Goal: Task Accomplishment & Management: Use online tool/utility

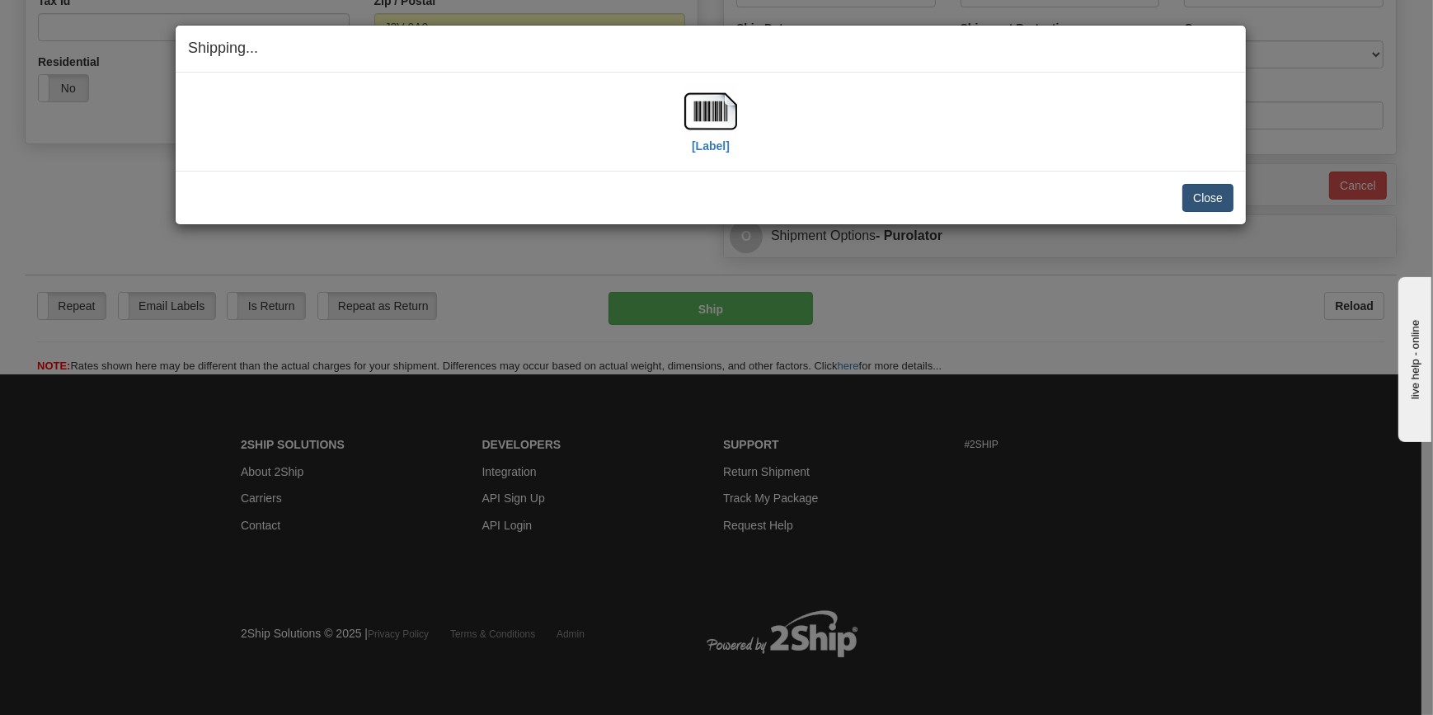
scroll to position [537, 0]
click at [1212, 189] on button "Close" at bounding box center [1207, 198] width 51 height 28
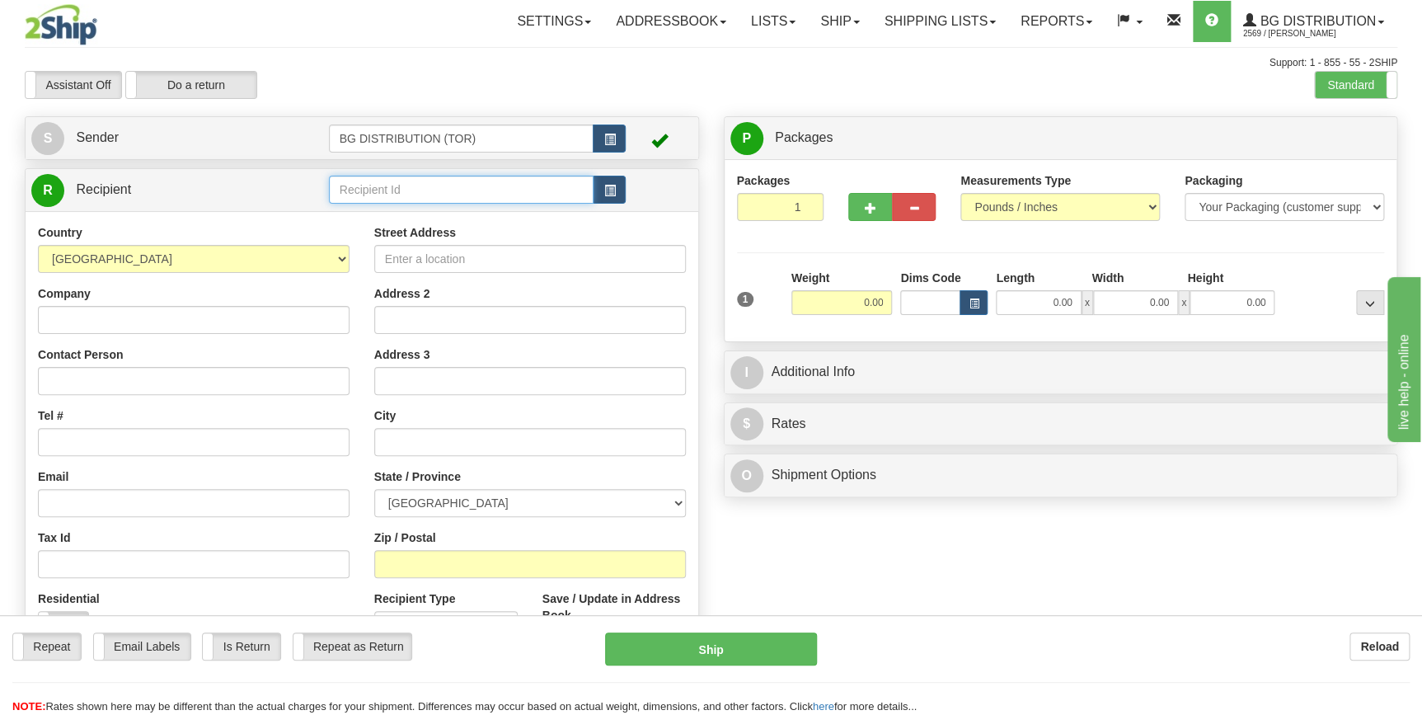
click at [439, 189] on input "text" at bounding box center [461, 190] width 265 height 28
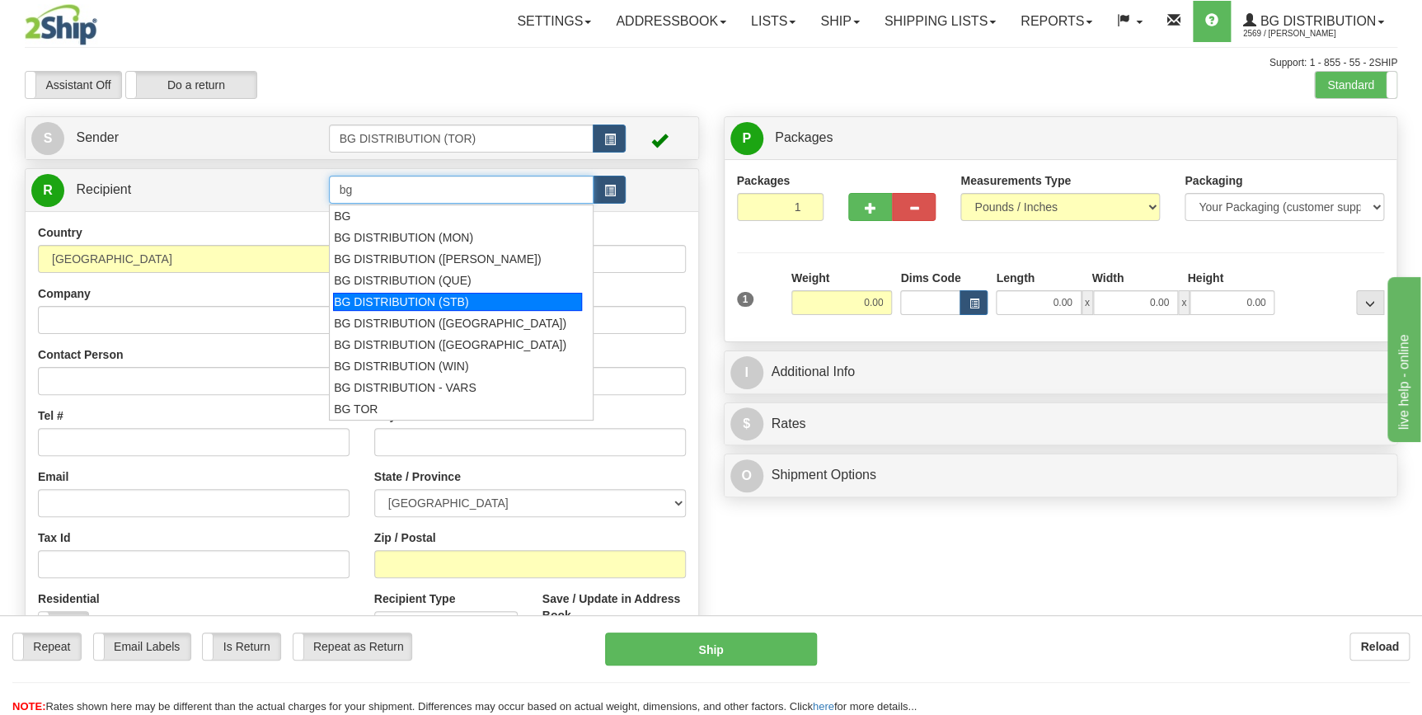
click at [476, 295] on div "BG DISTRIBUTION (STB)" at bounding box center [457, 302] width 249 height 18
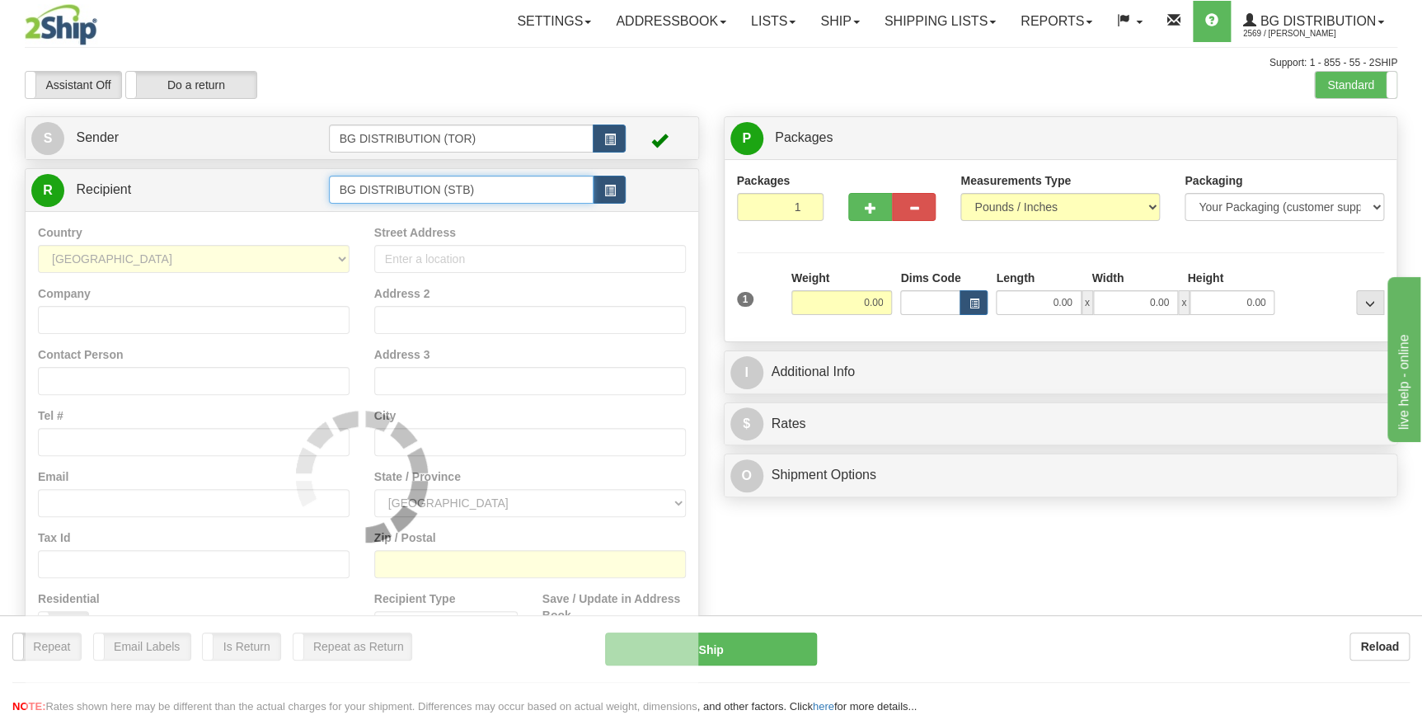
type input "BG DISTRIBUTION (STB)"
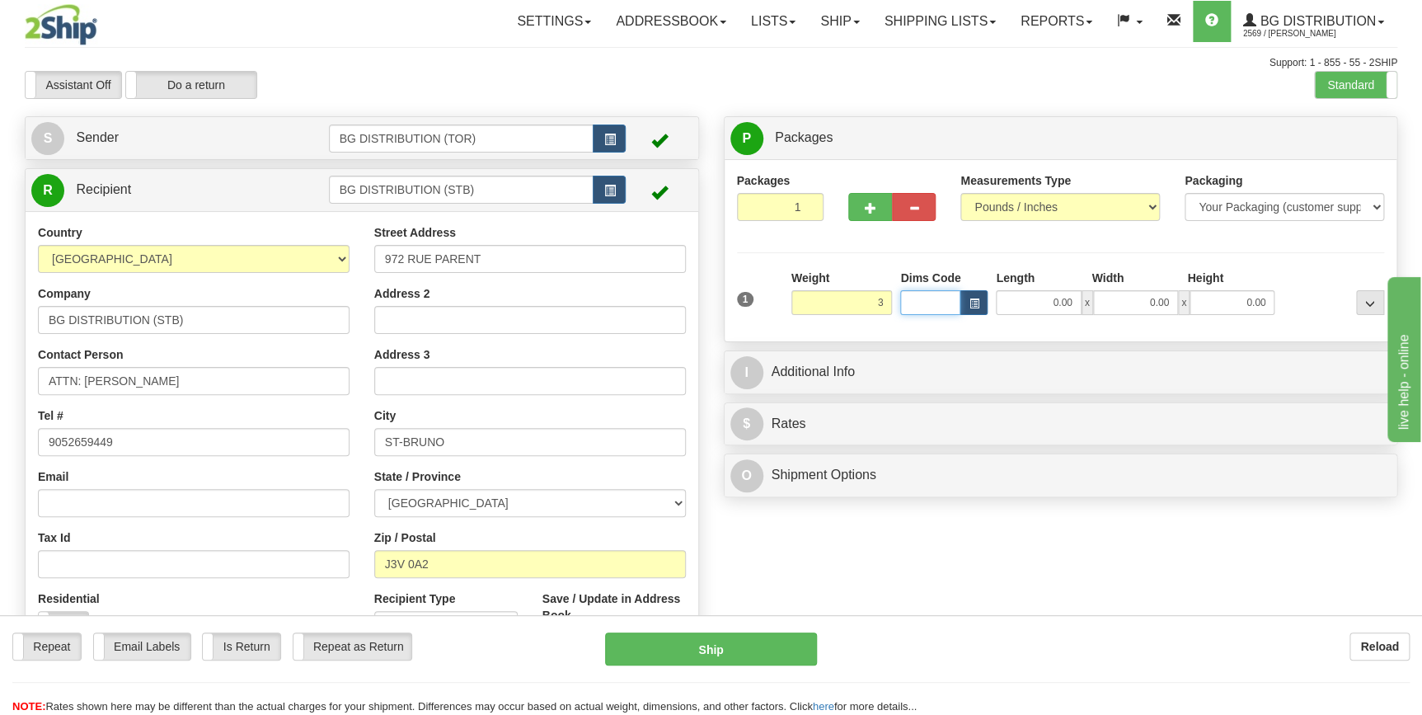
type input "3.00"
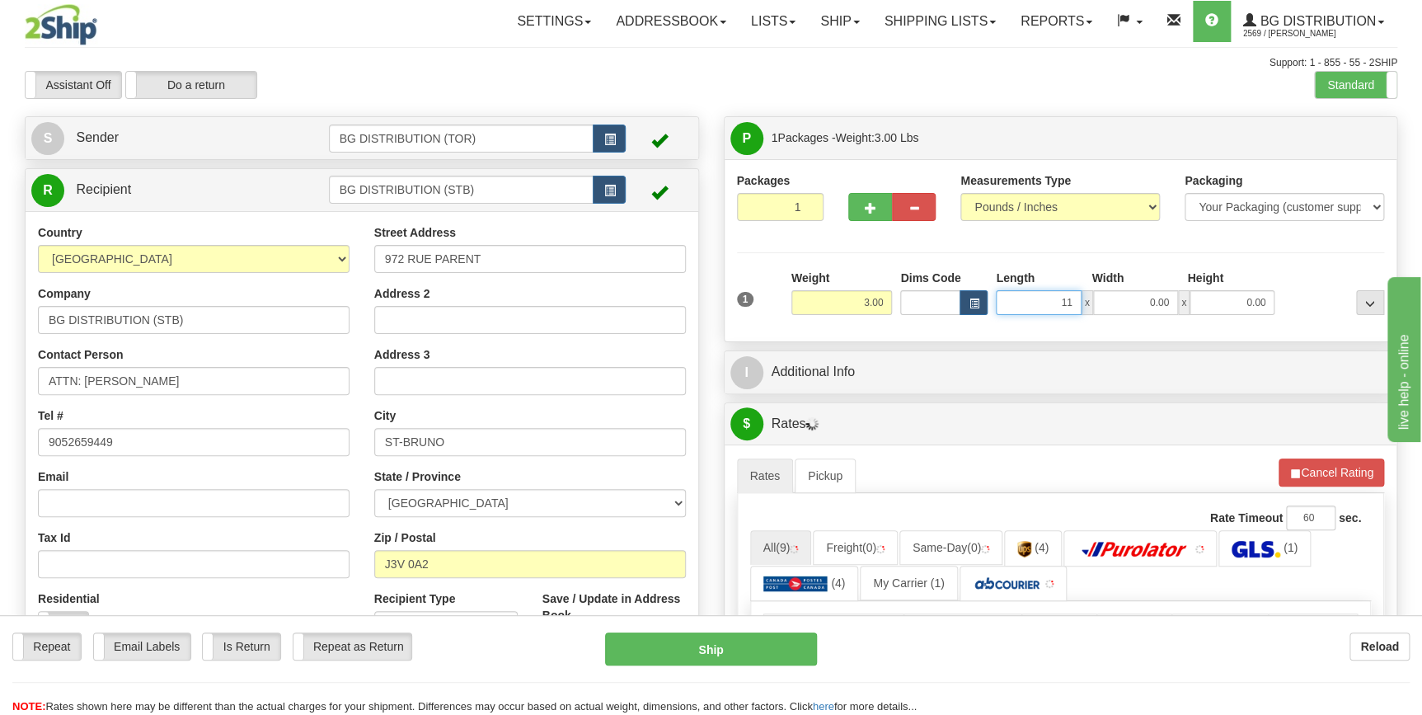
type input "11.00"
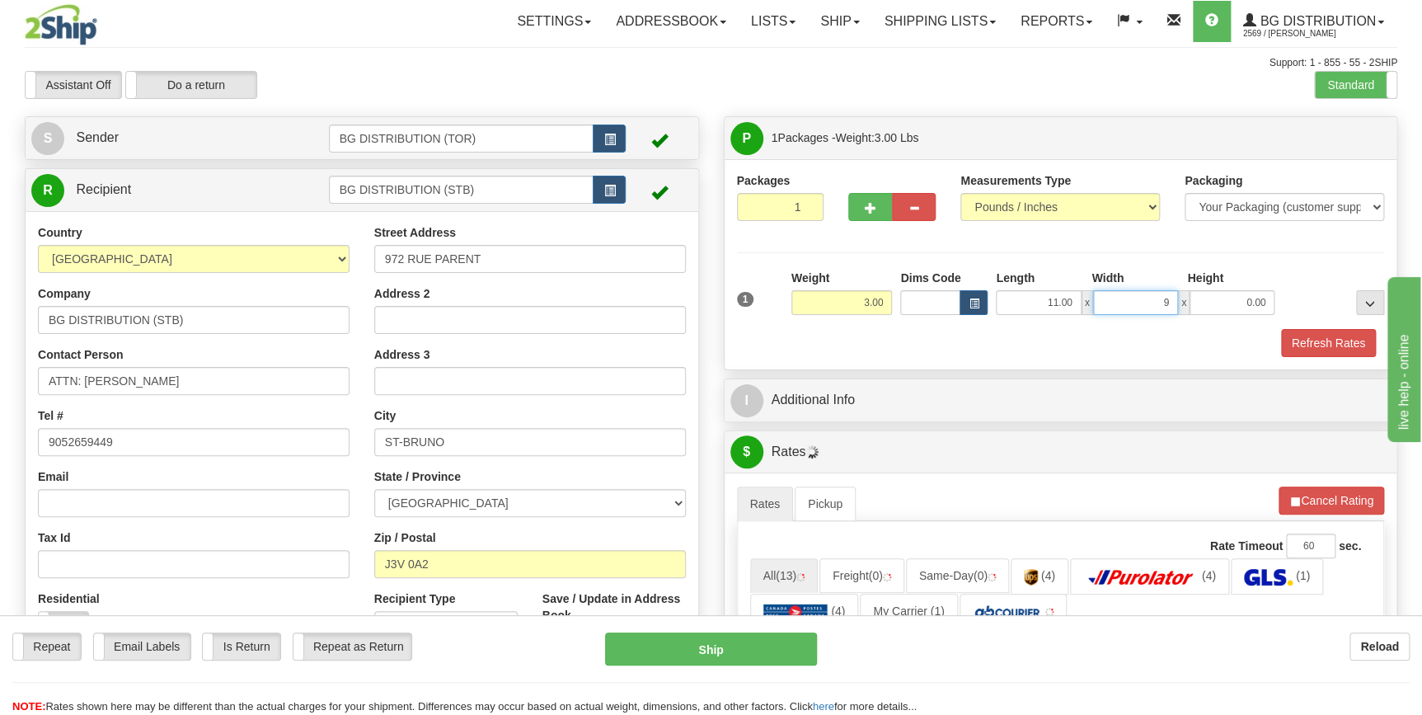
type input "9.00"
click button "Delete" at bounding box center [0, 0] width 0 height 0
type input "6.00"
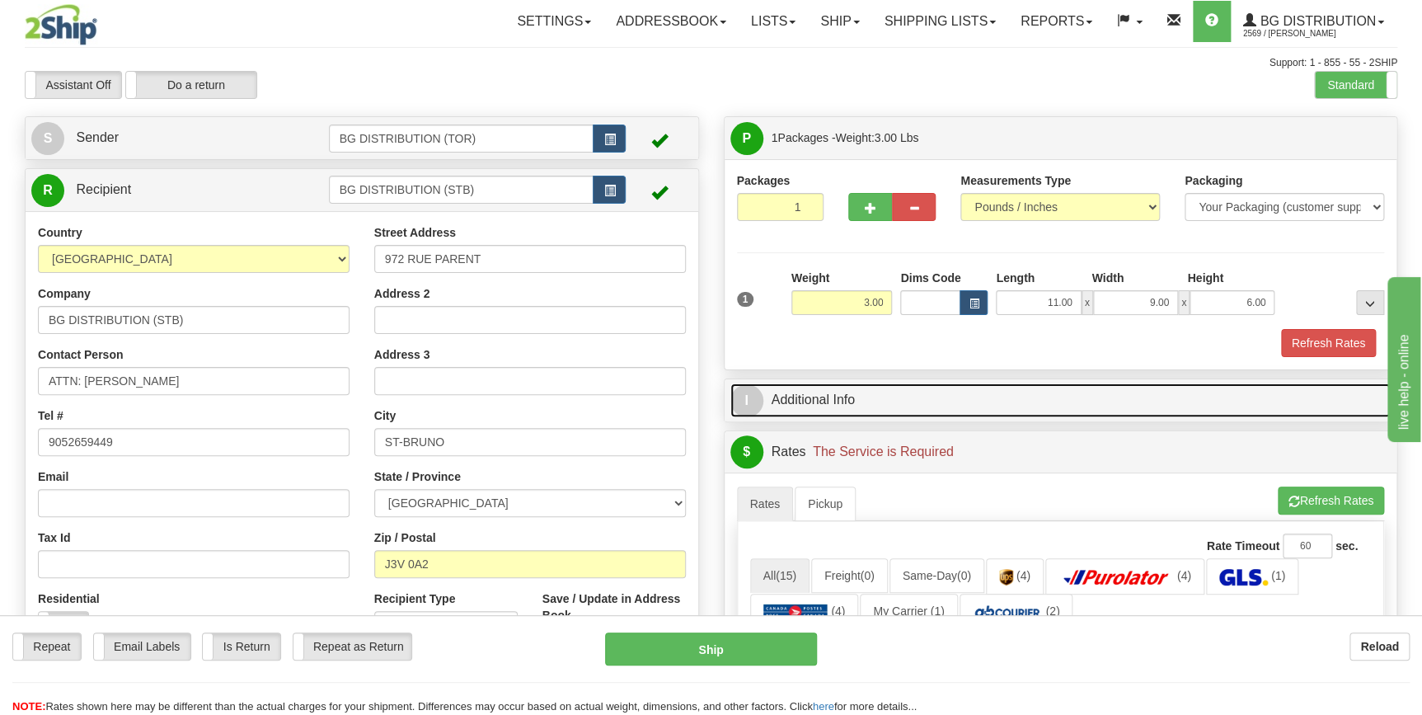
click at [870, 409] on link "I Additional Info" at bounding box center [1060, 400] width 661 height 34
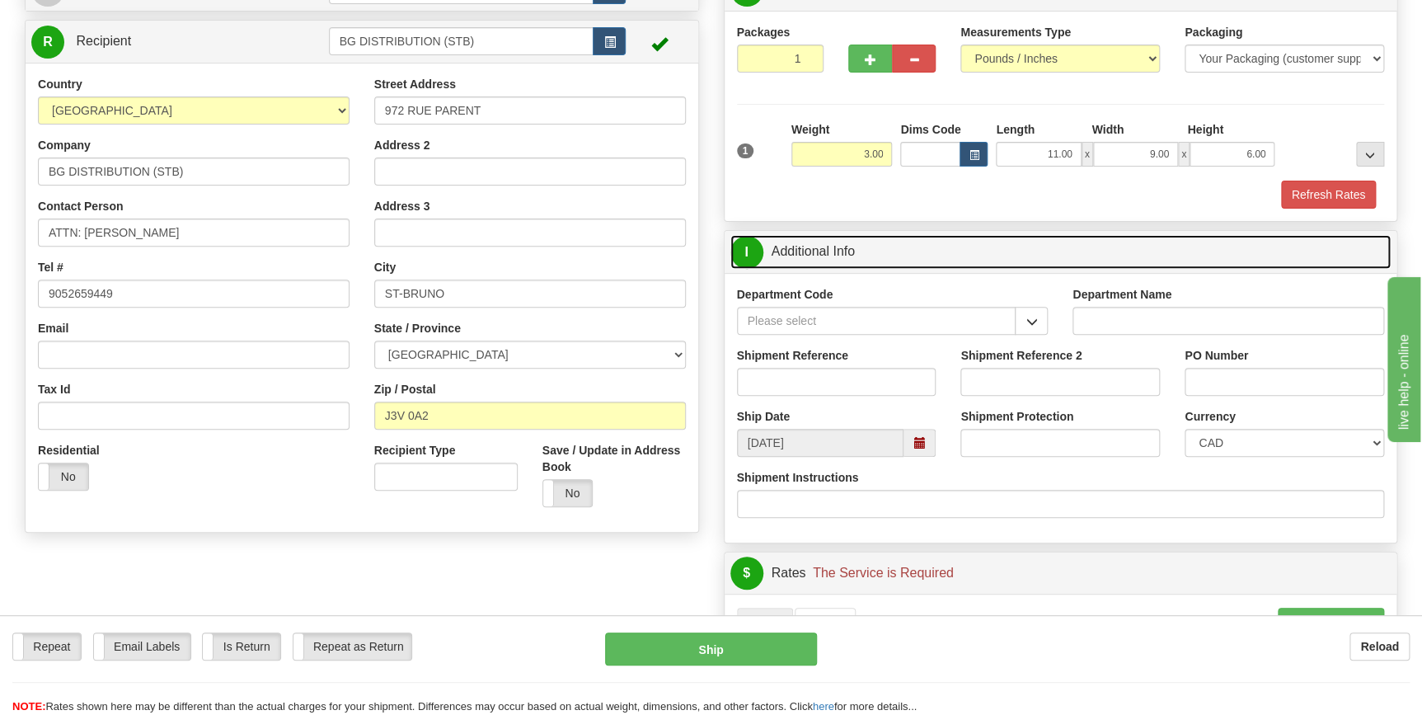
scroll to position [149, 0]
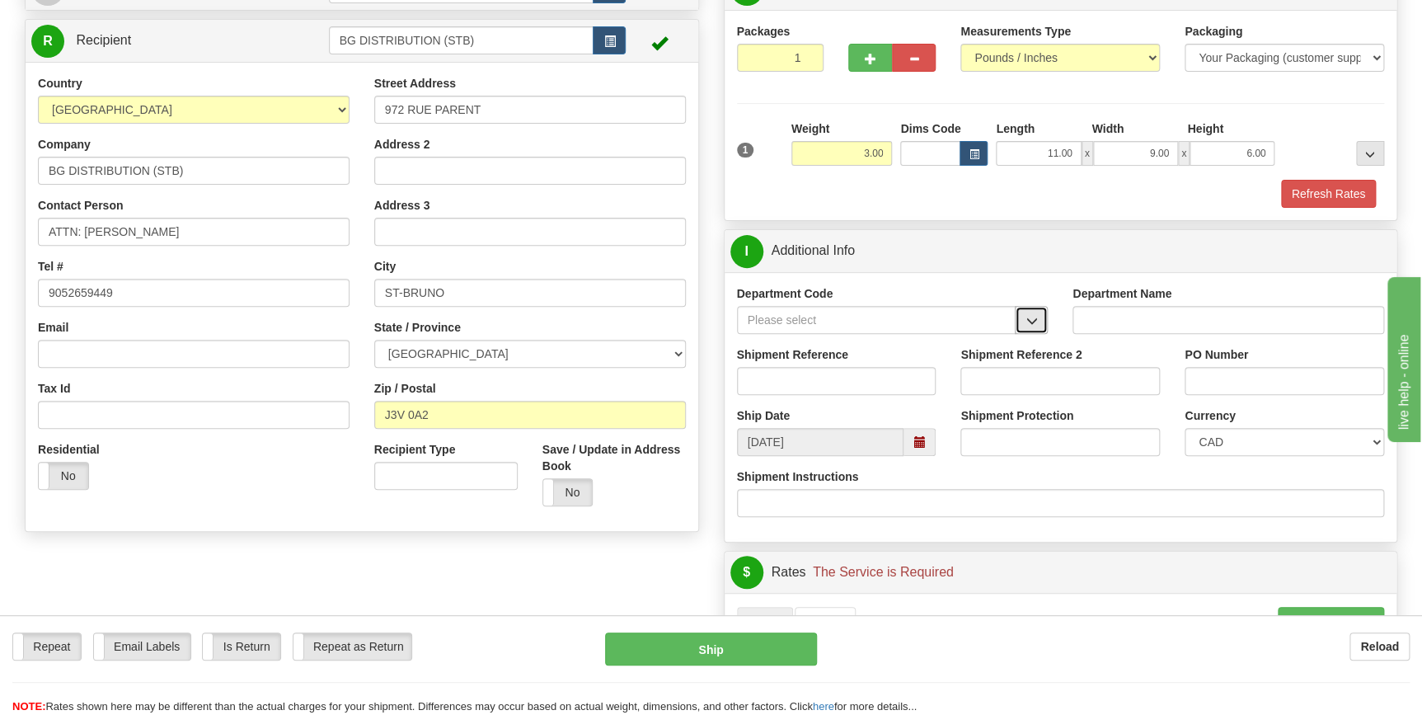
click at [1036, 318] on span "button" at bounding box center [1032, 321] width 12 height 11
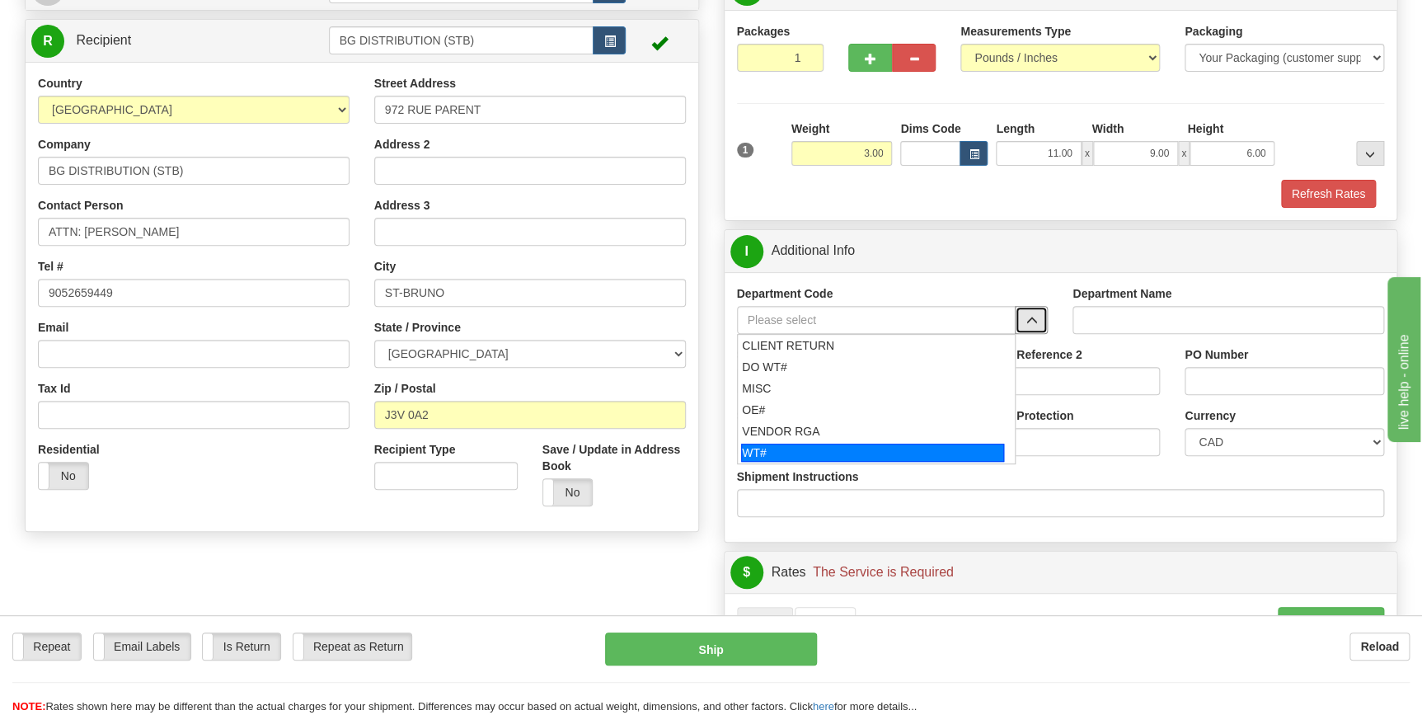
click at [796, 445] on div "WT#" at bounding box center [872, 453] width 263 height 18
type input "WT#"
type input "WAREHOUSE TRANSFERS"
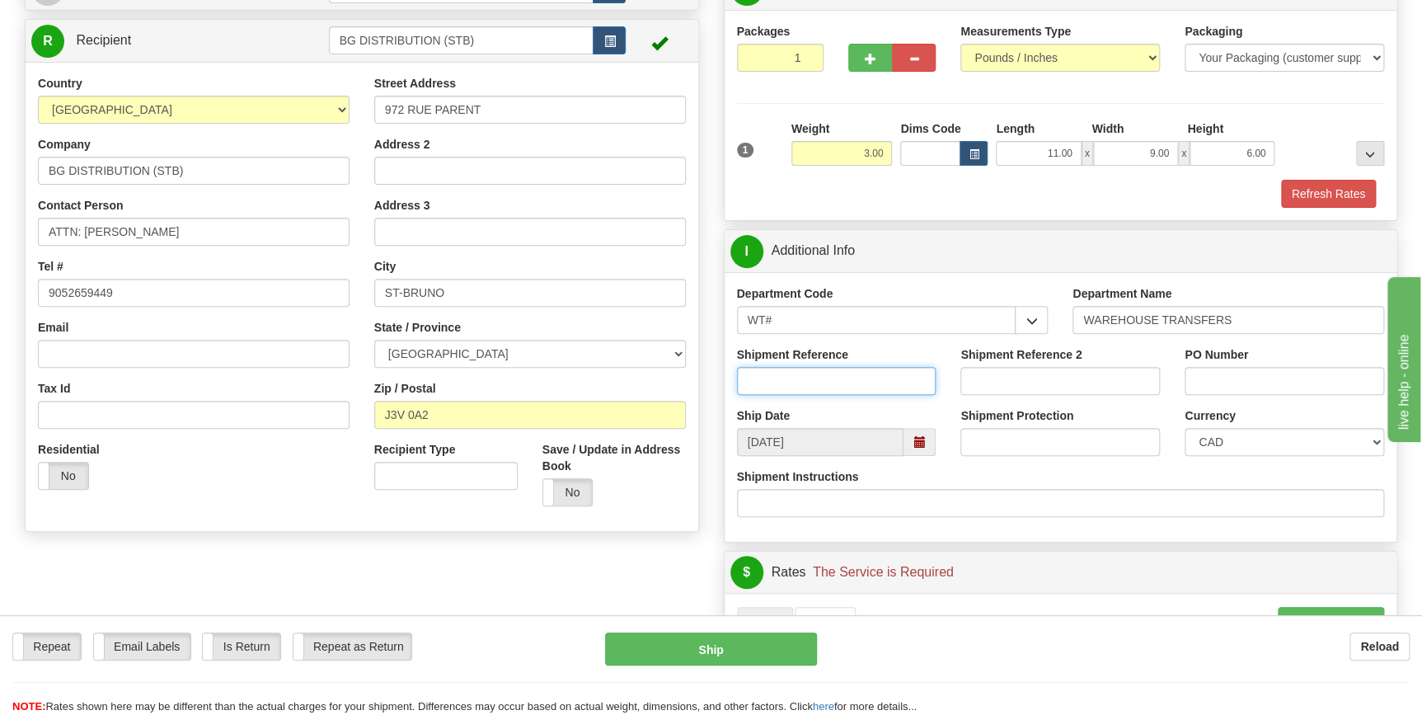
click at [844, 373] on input "Shipment Reference" at bounding box center [837, 381] width 200 height 28
click at [845, 373] on input "165785-00" at bounding box center [837, 381] width 200 height 28
type input "165785-00"
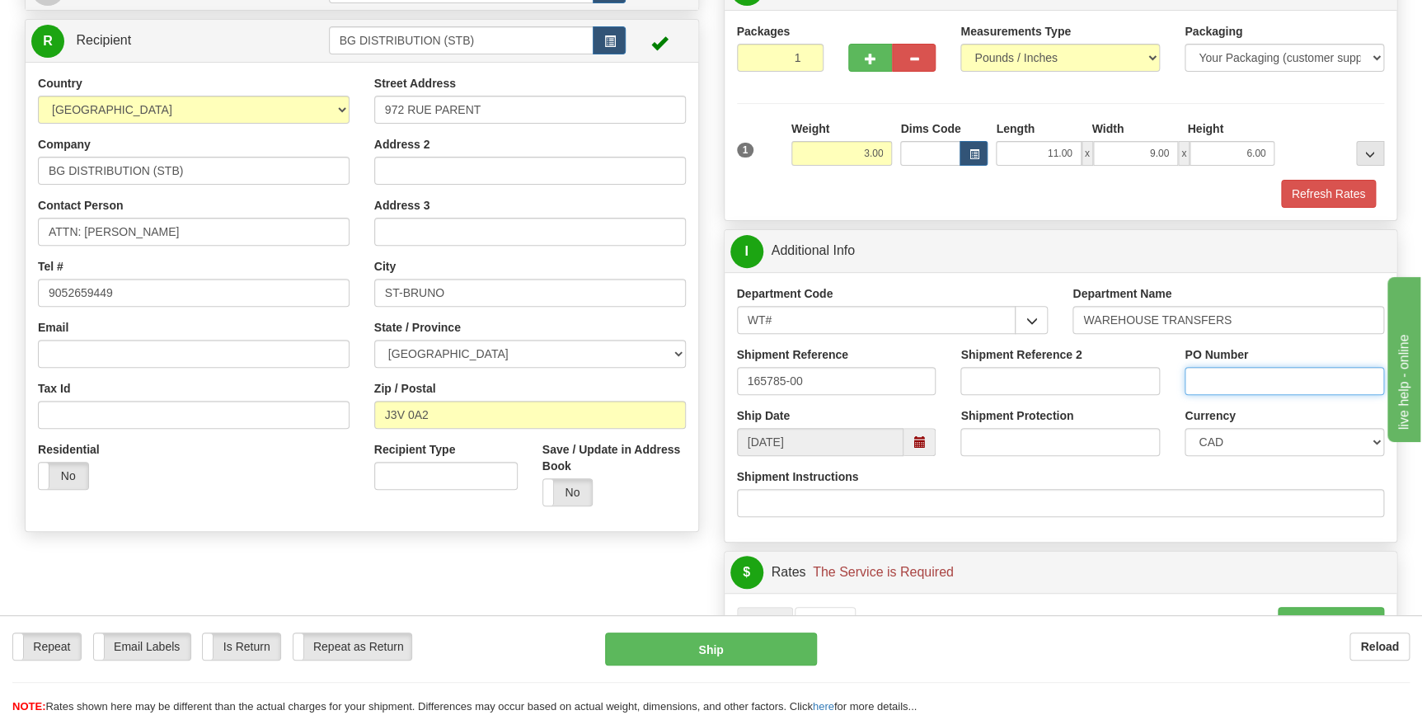
click at [1251, 383] on input "PO Number" at bounding box center [1285, 381] width 200 height 28
paste input "165785-00"
type input "165785-00"
click at [1181, 412] on div "Currency CAD USD EUR ZAR RON ANG ARN AUD AUS AWG BBD BFR BGN BHD BMD BND BRC BR…" at bounding box center [1284, 437] width 224 height 61
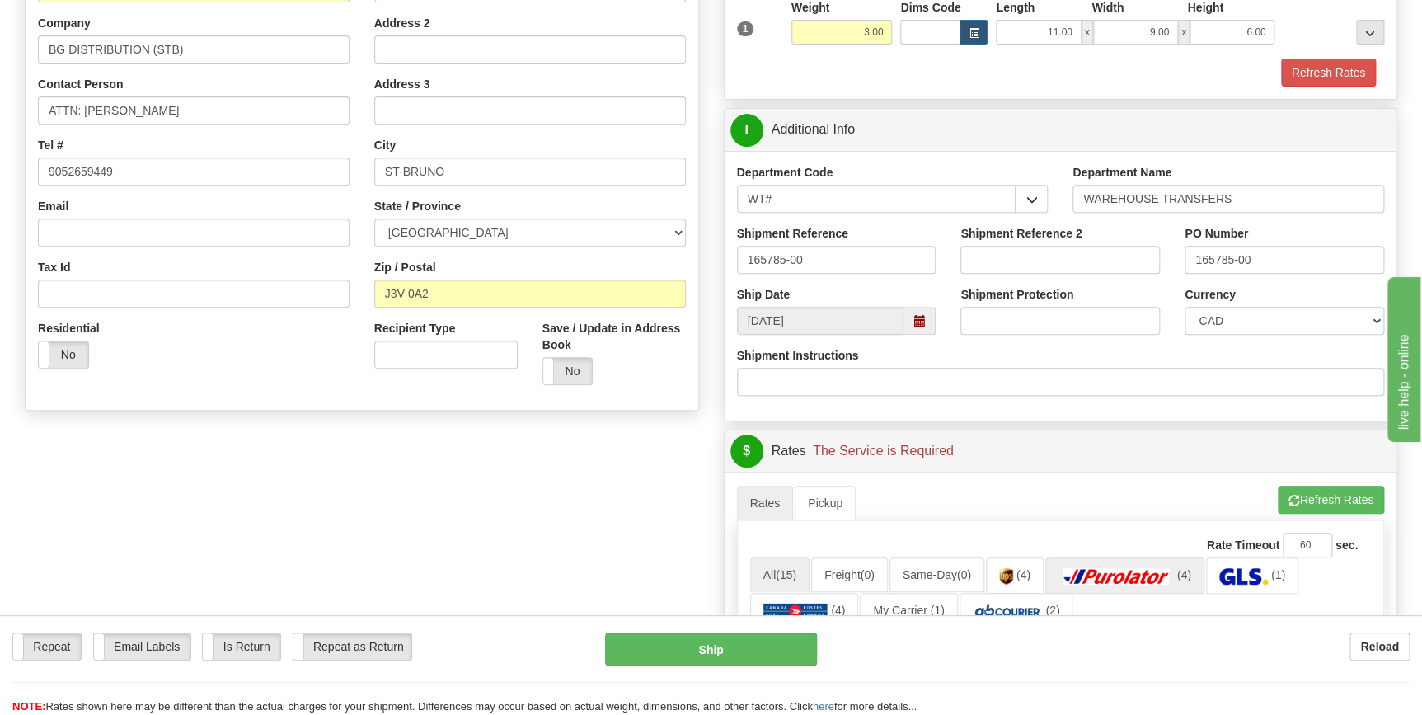
scroll to position [524, 0]
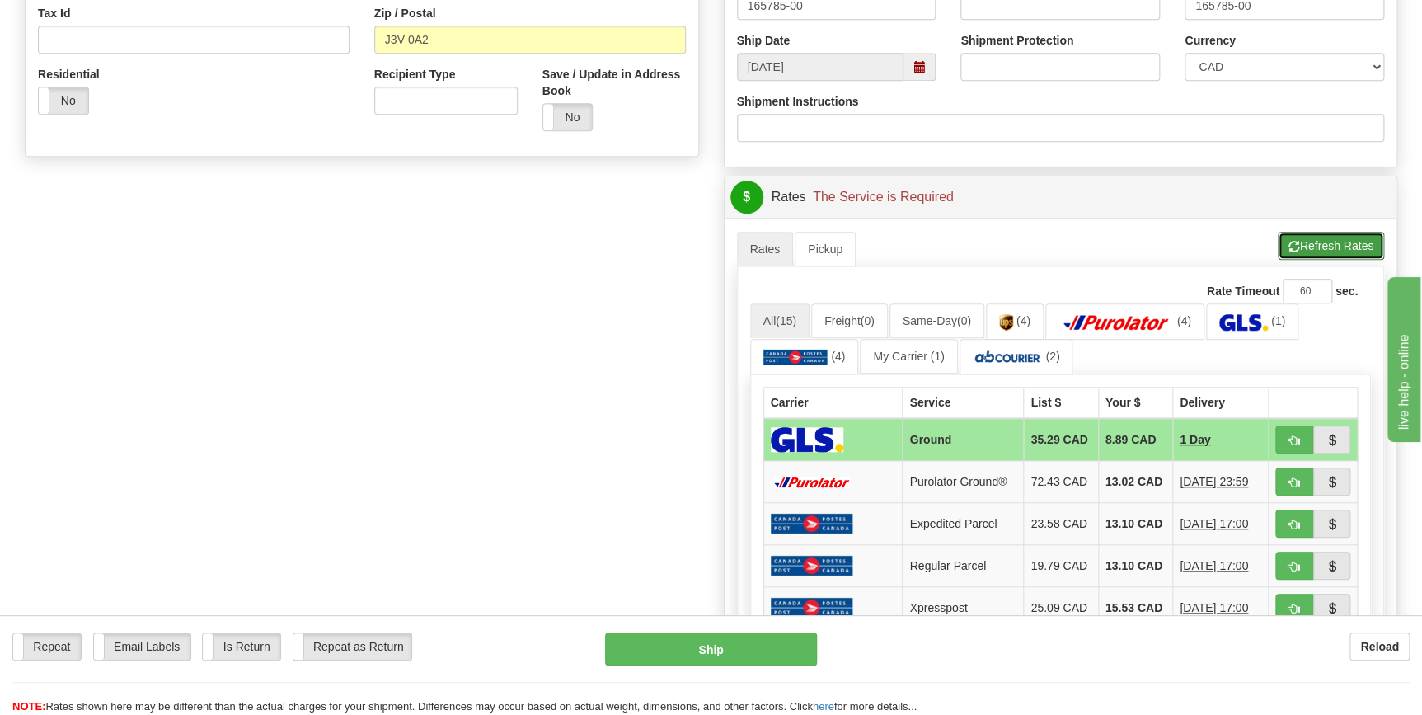
click at [1309, 232] on button "Refresh Rates" at bounding box center [1331, 246] width 106 height 28
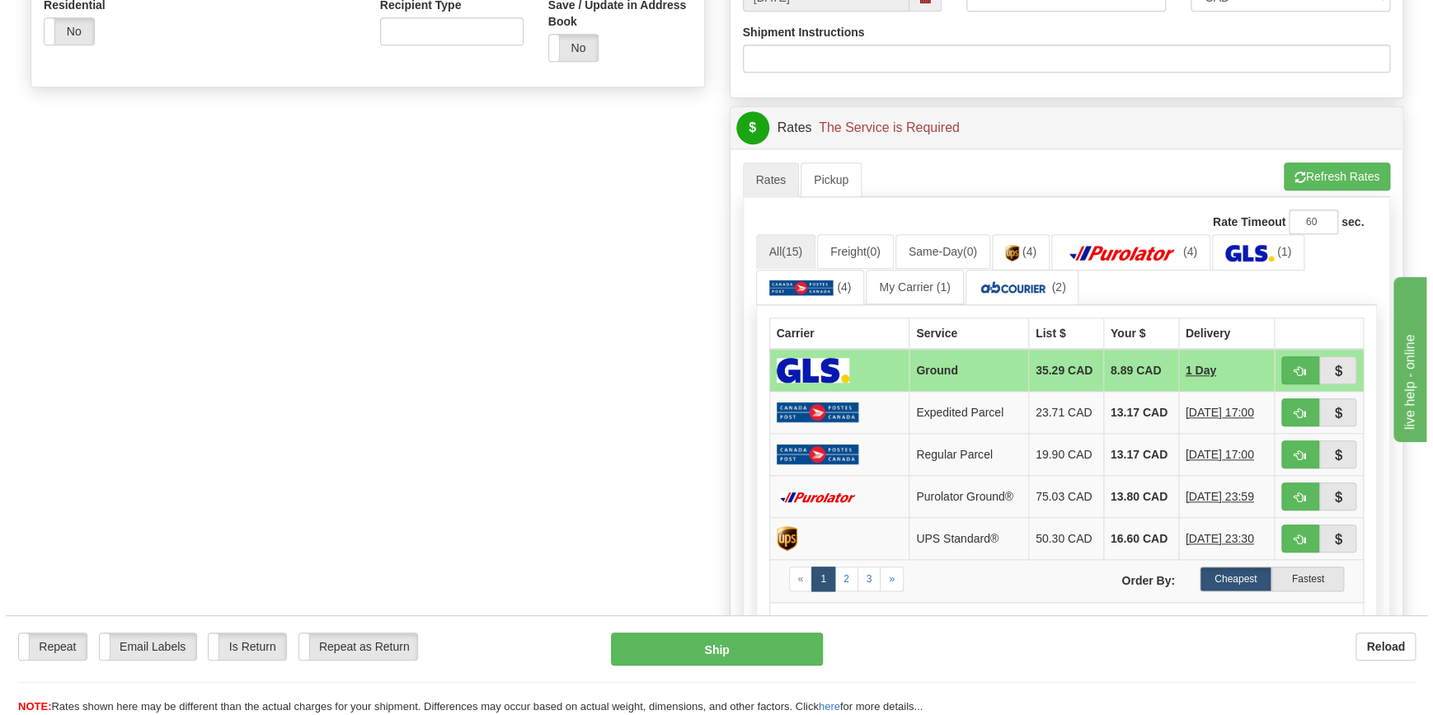
scroll to position [599, 0]
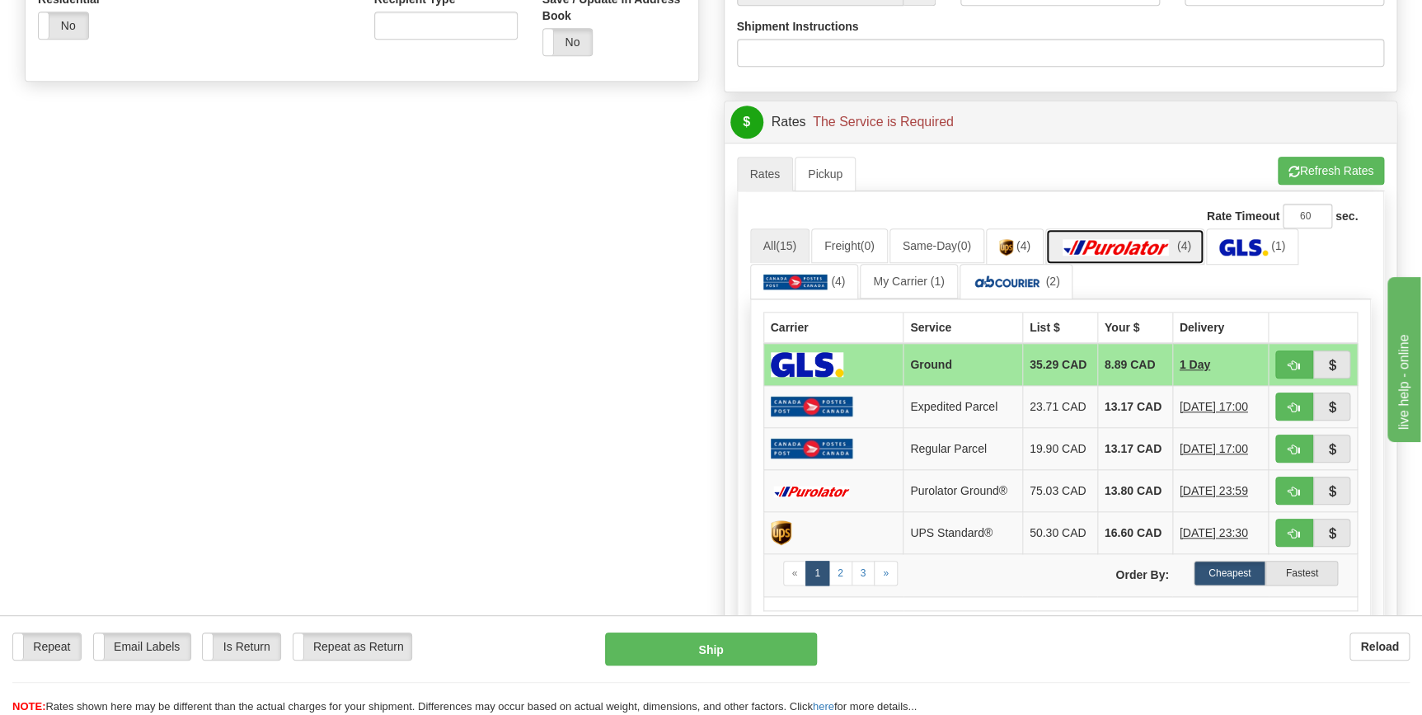
click at [1120, 244] on img at bounding box center [1116, 247] width 115 height 16
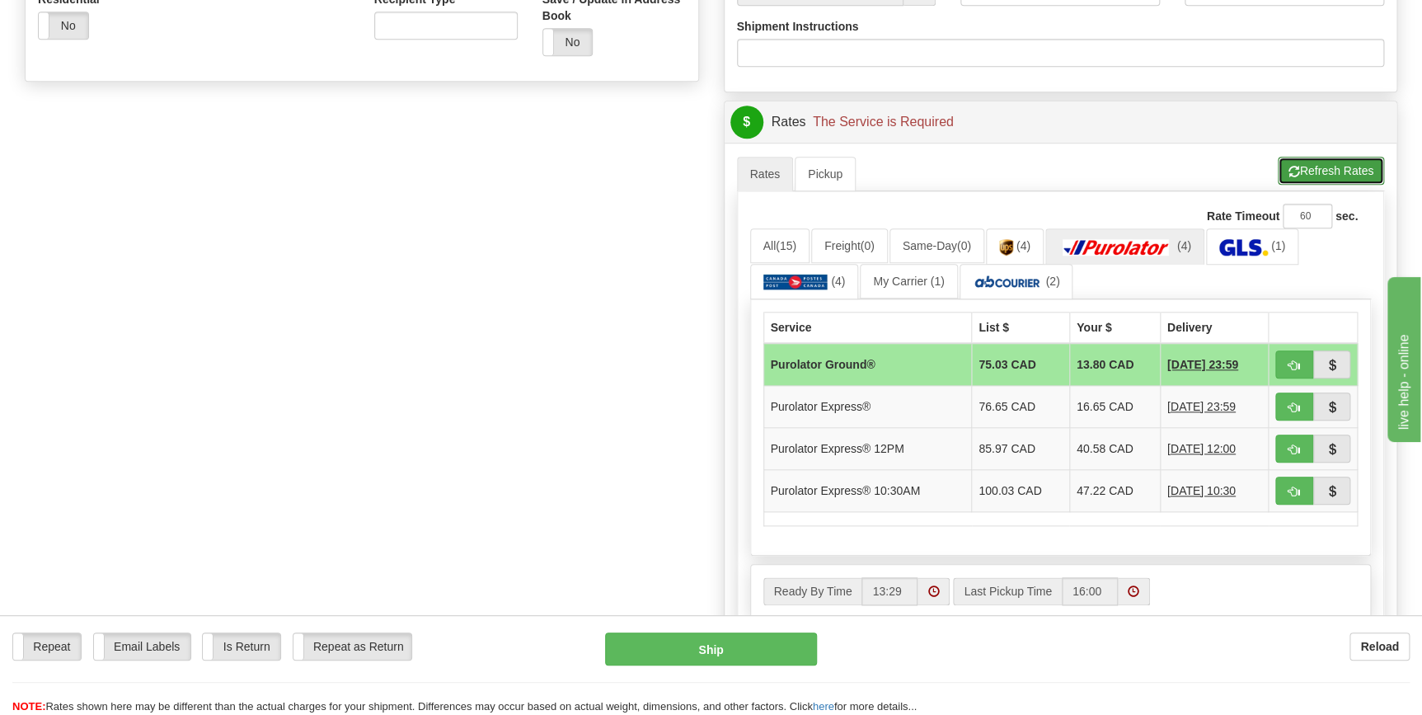
click at [1302, 174] on button "Refresh Rates" at bounding box center [1331, 171] width 106 height 28
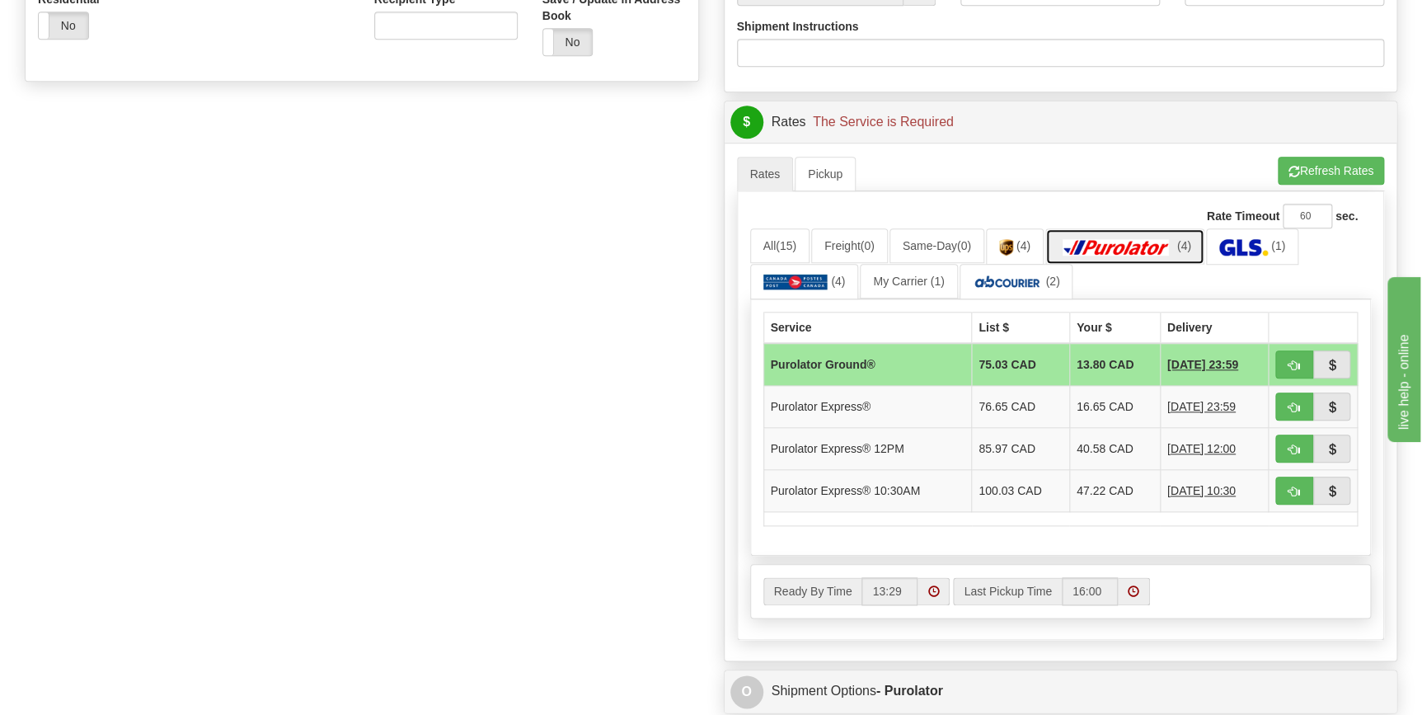
click at [1122, 245] on img at bounding box center [1116, 247] width 115 height 16
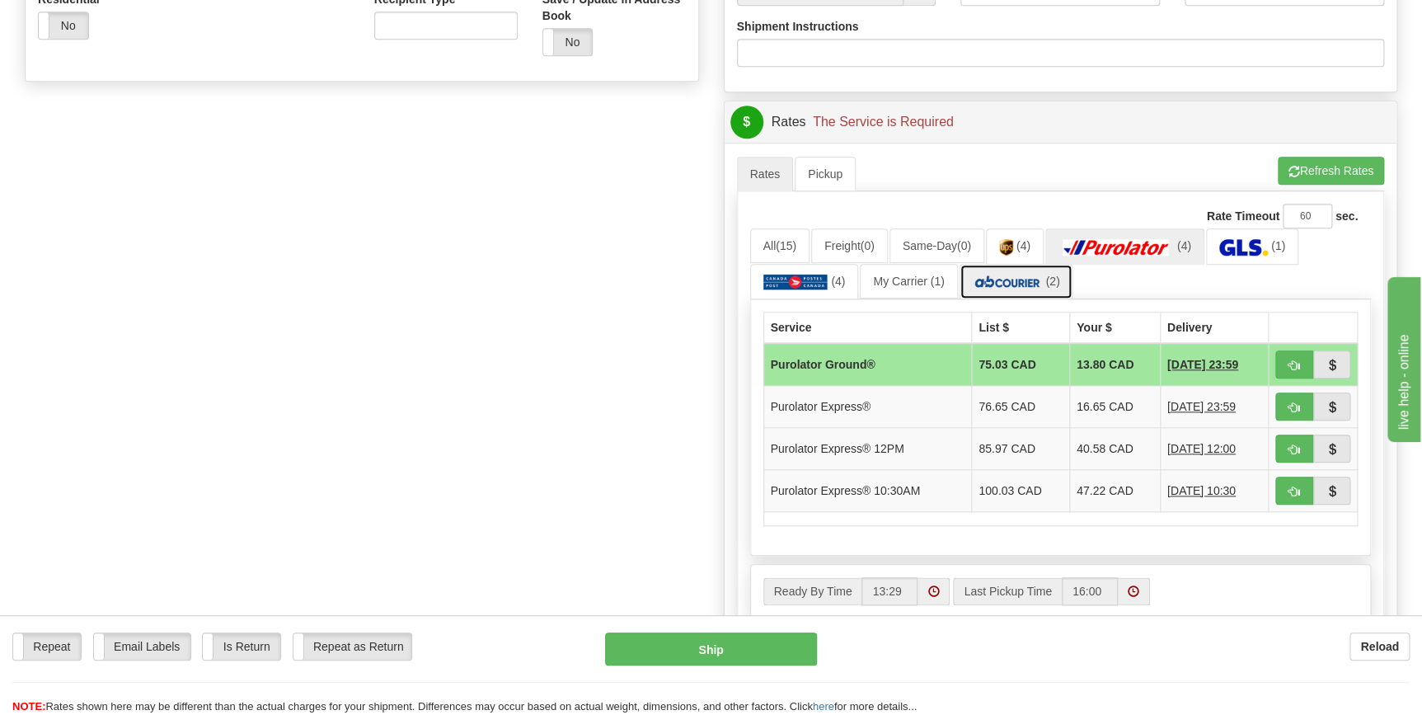
click at [1055, 281] on span "(2)" at bounding box center [1052, 281] width 14 height 13
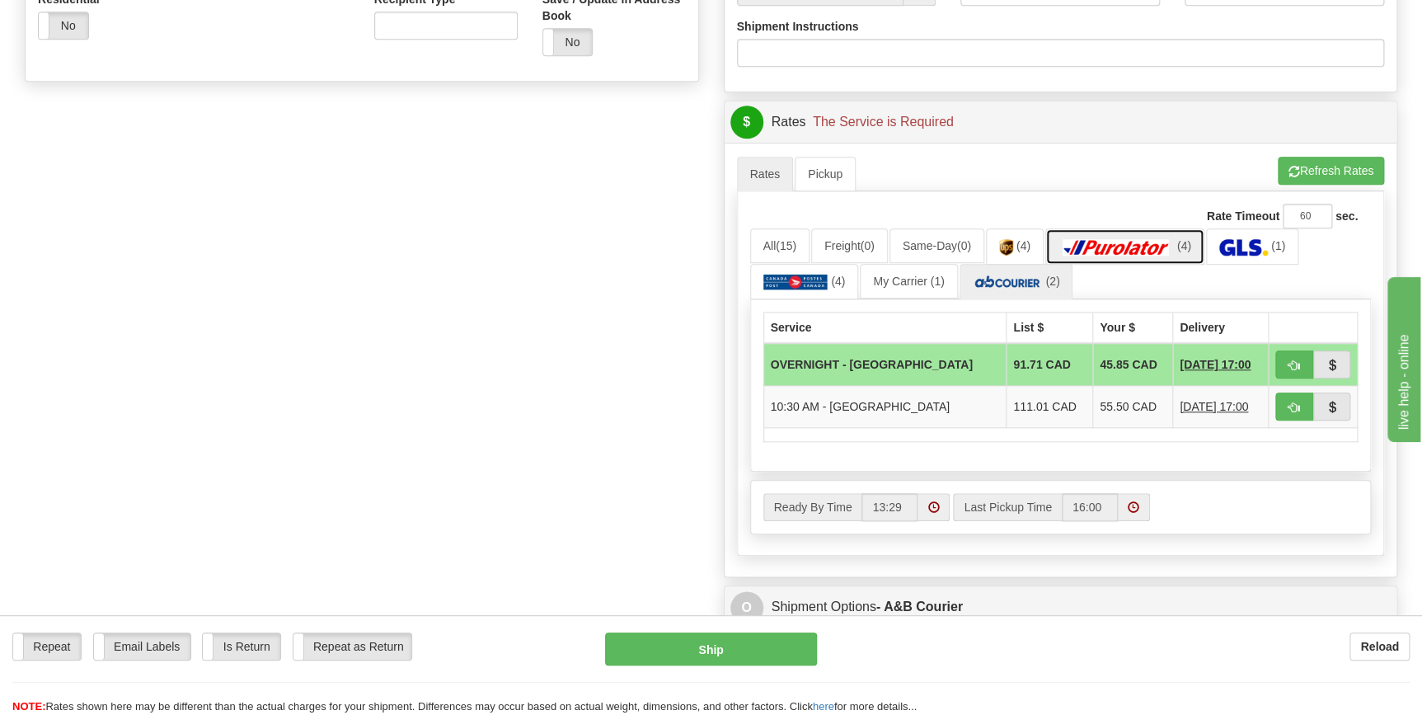
click at [1129, 242] on img at bounding box center [1116, 247] width 115 height 16
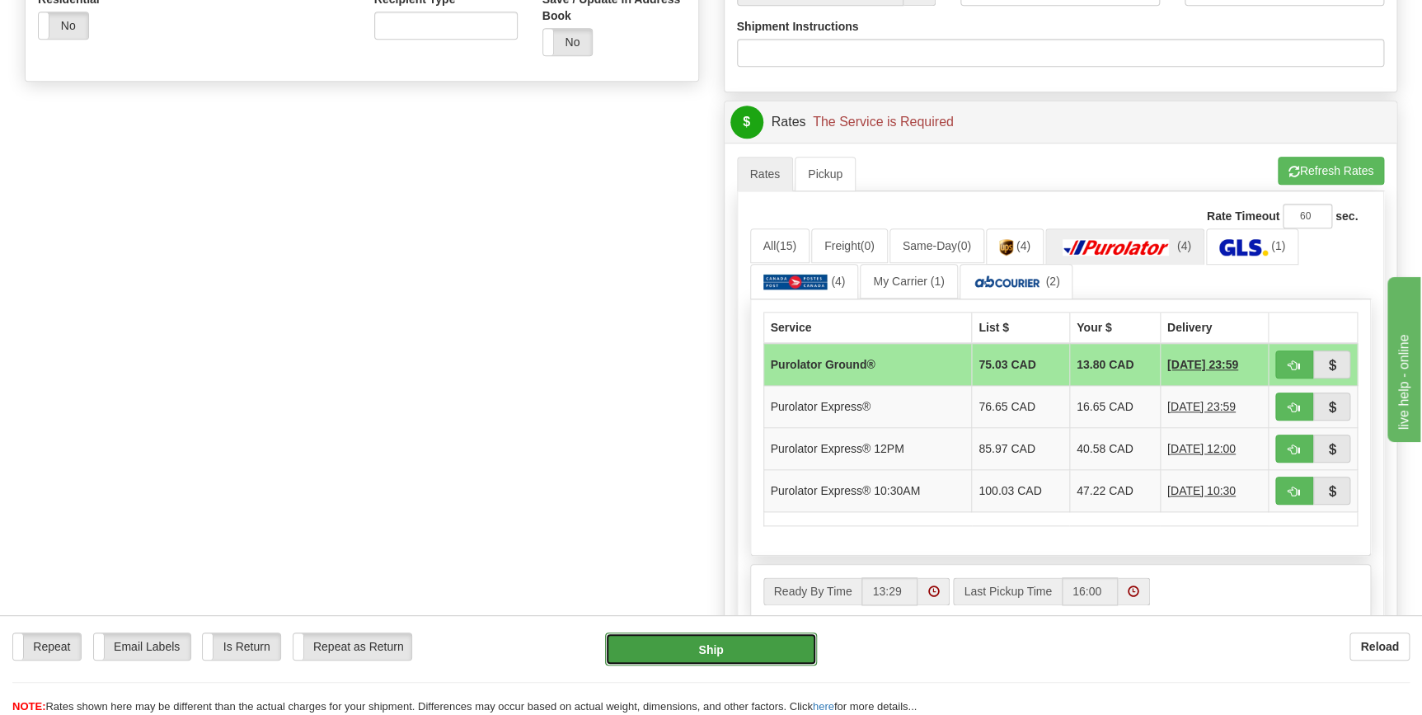
click at [734, 657] on button "Ship" at bounding box center [711, 648] width 212 height 33
type input "260"
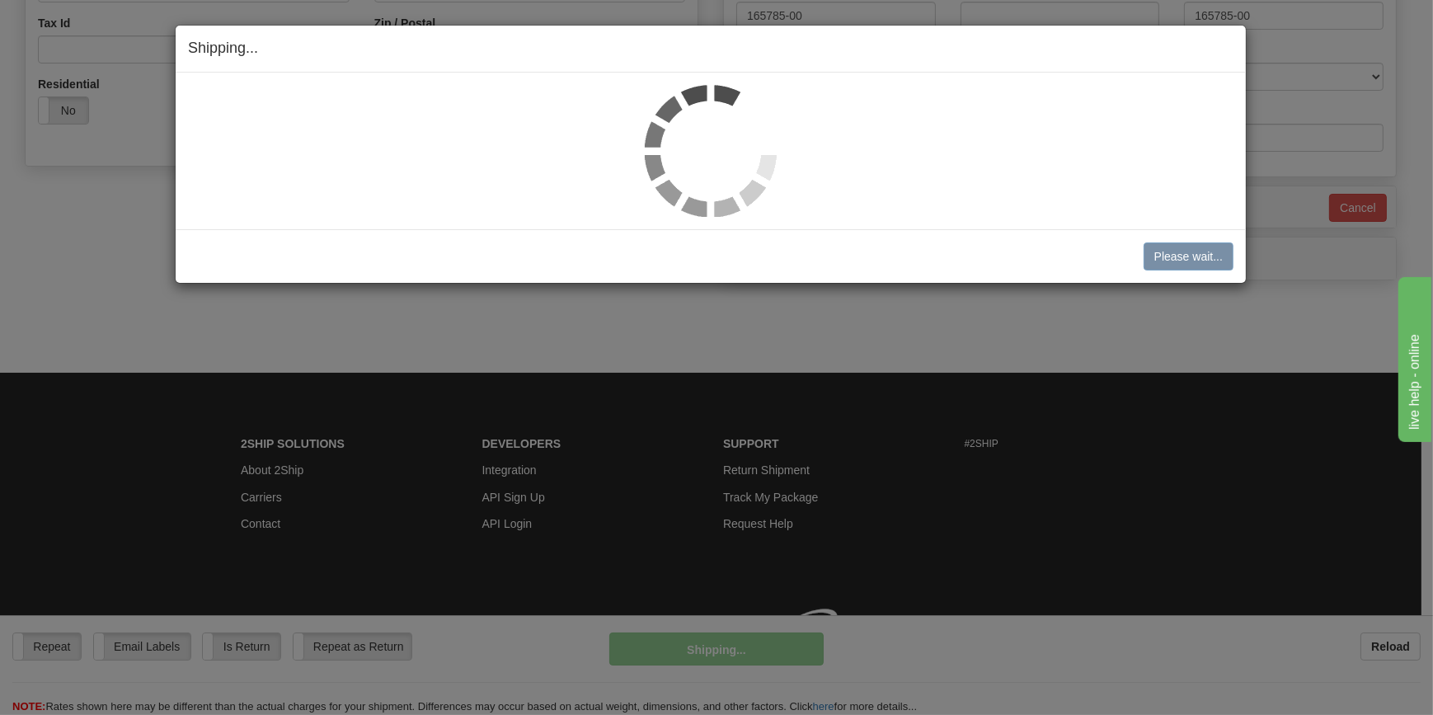
scroll to position [537, 0]
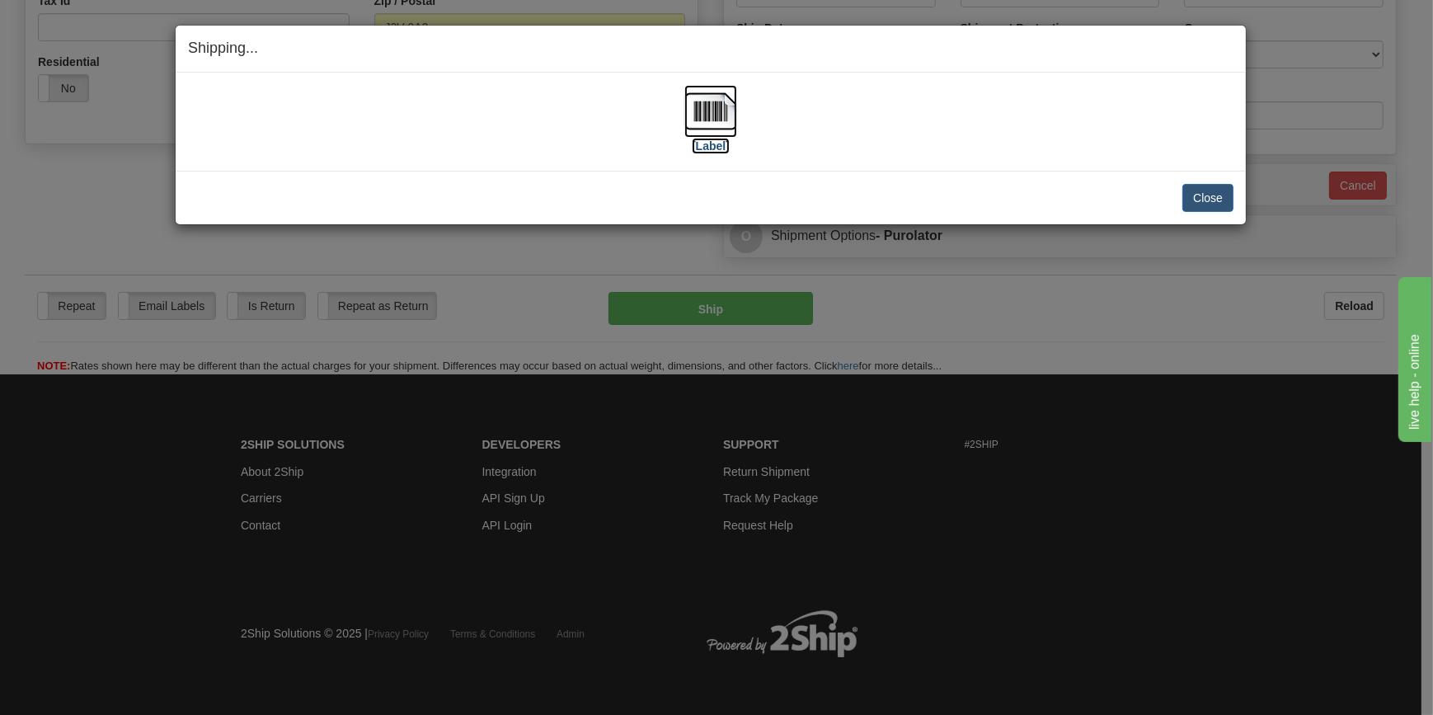
click at [705, 145] on label "[Label]" at bounding box center [711, 146] width 38 height 16
click at [1207, 204] on button "Close" at bounding box center [1207, 198] width 51 height 28
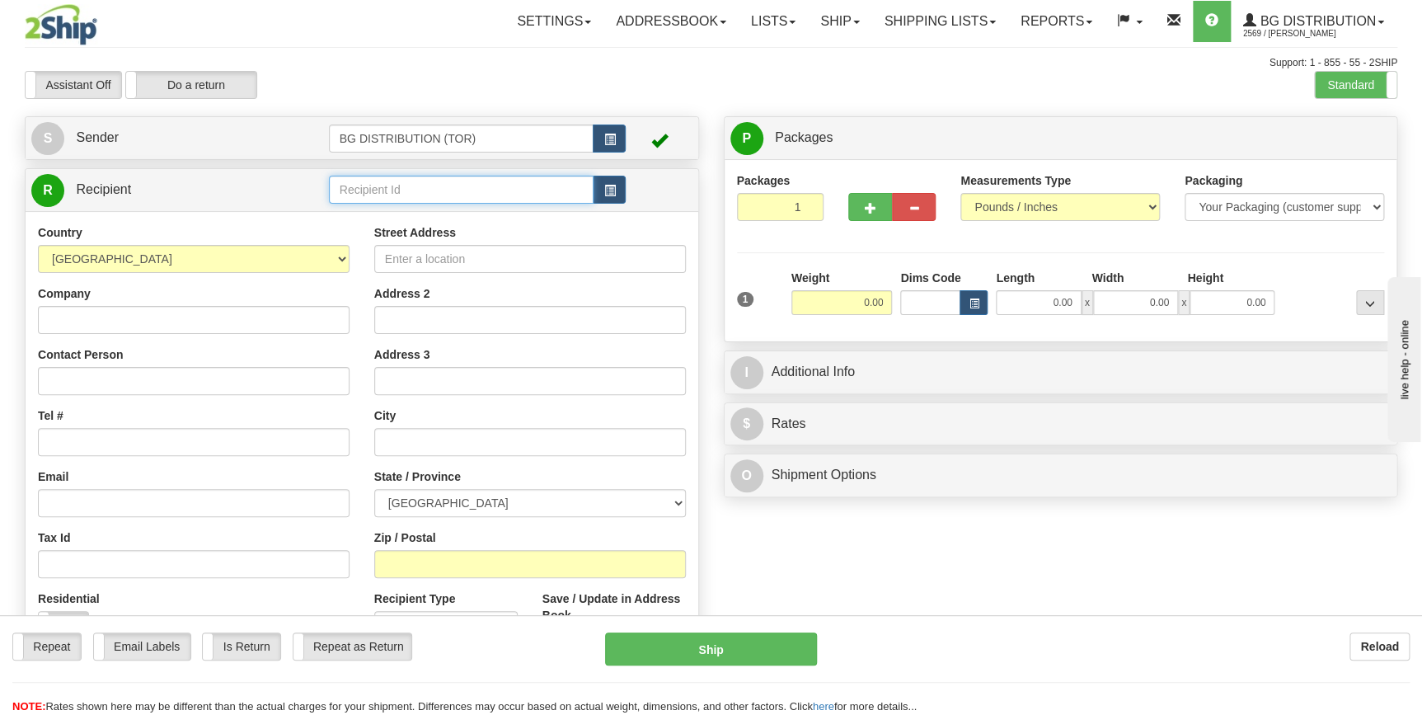
click at [417, 204] on input "text" at bounding box center [461, 190] width 265 height 28
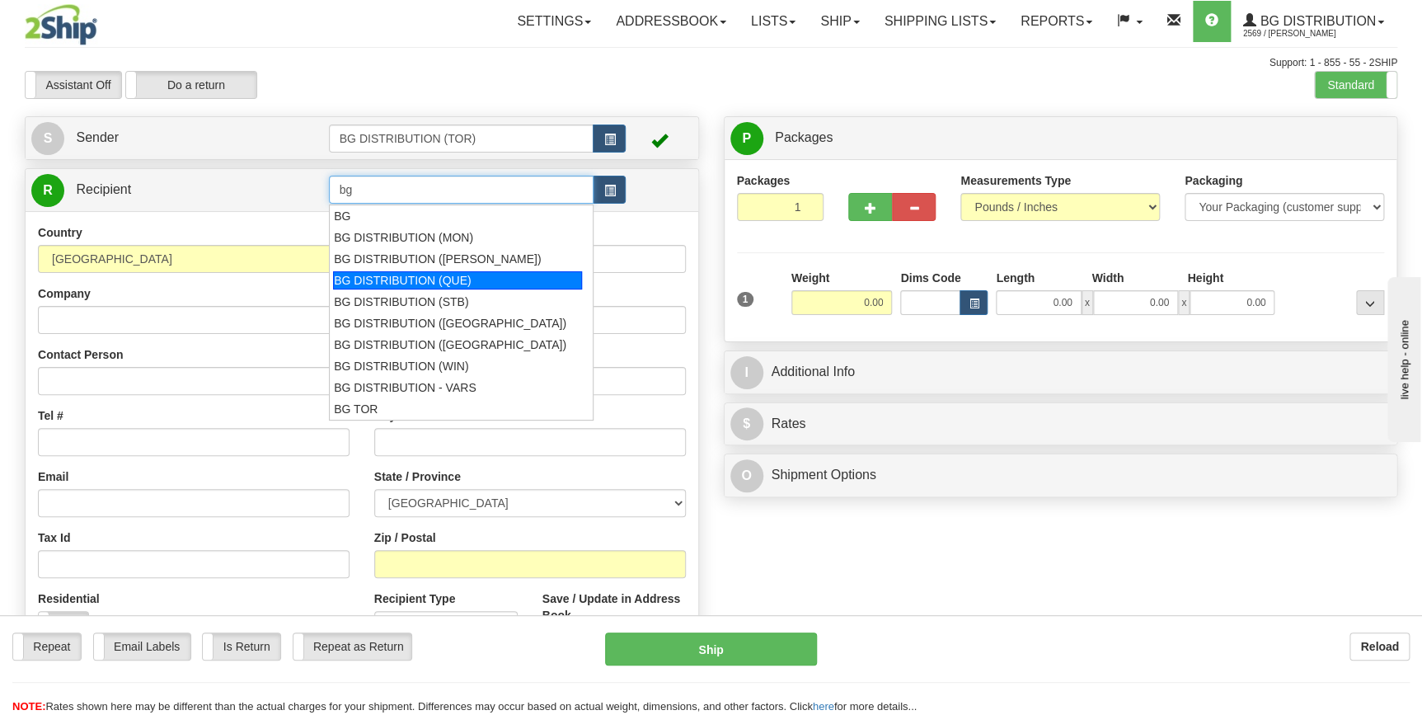
click at [460, 270] on li "BG DISTRIBUTION (QUE)" at bounding box center [462, 280] width 264 height 21
type input "BG DISTRIBUTION (QUE)"
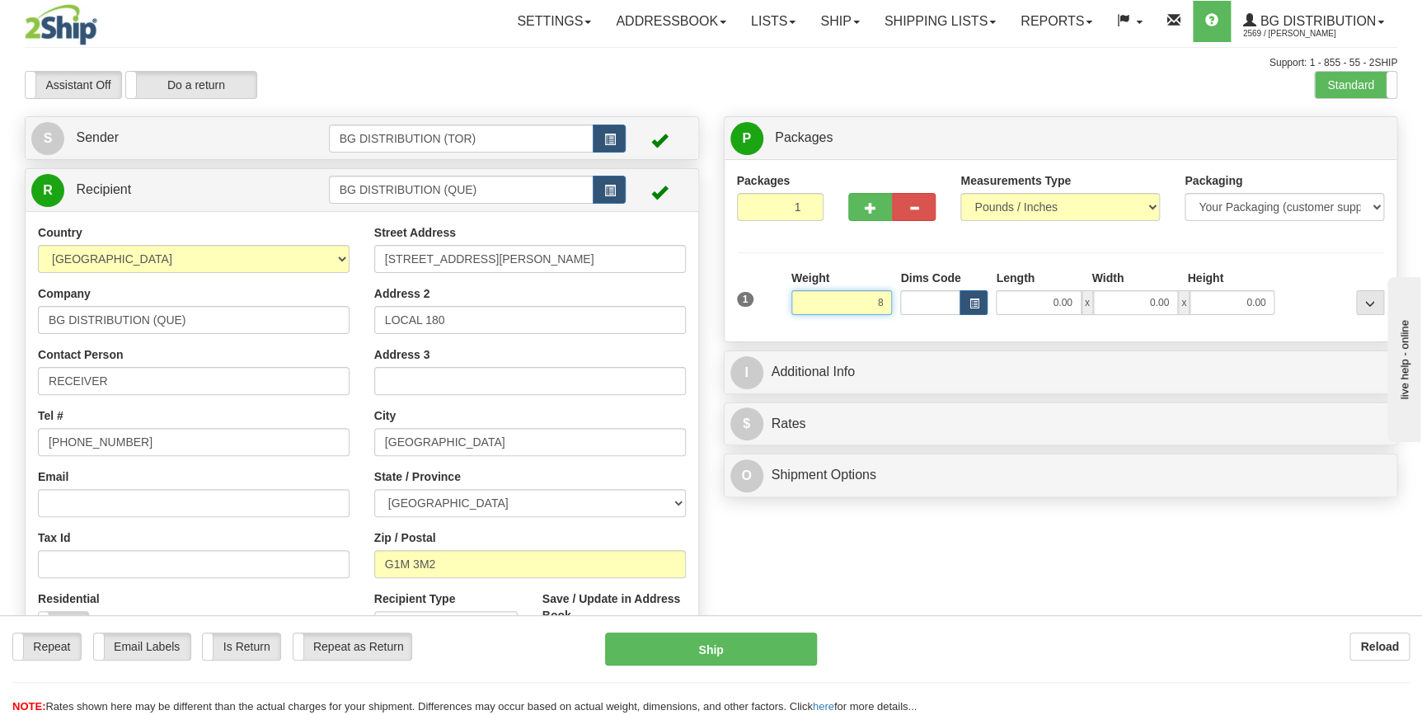
click button "Delete" at bounding box center [0, 0] width 0 height 0
type input "8.00"
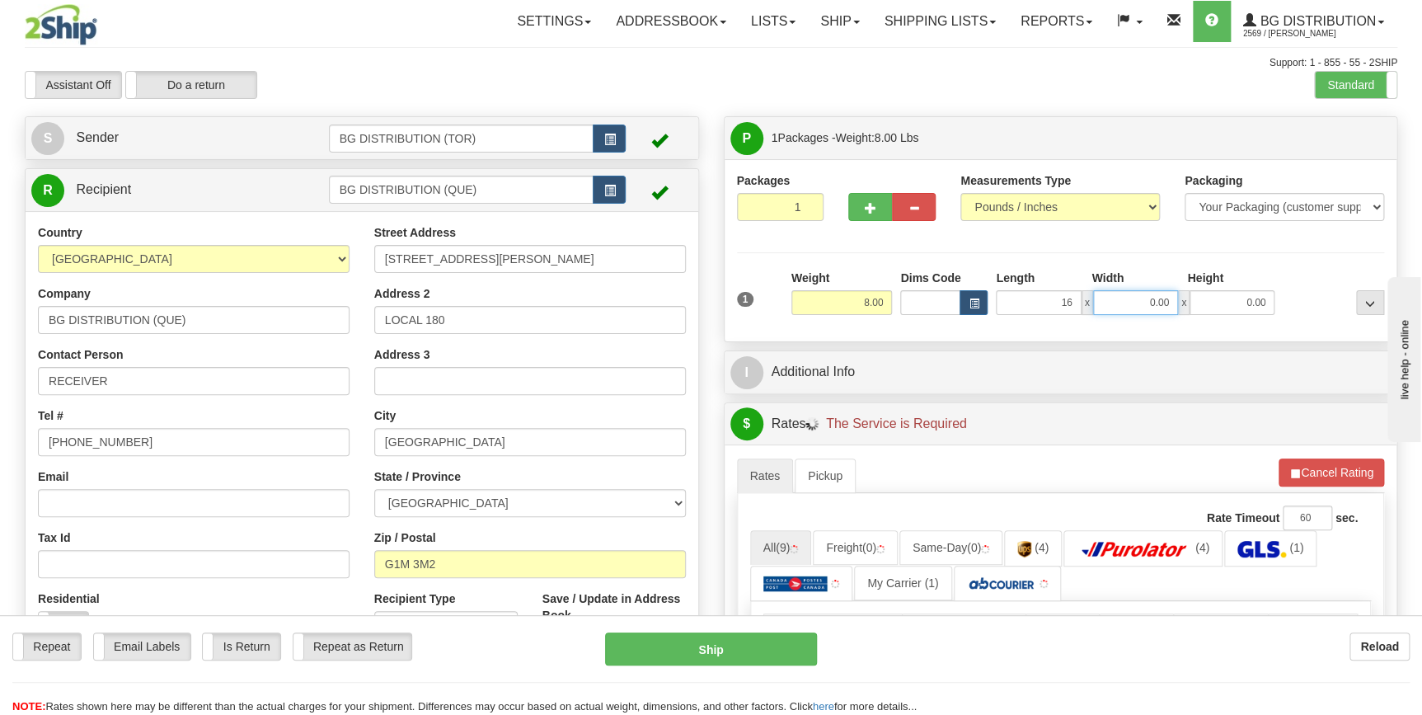
type input "16.00"
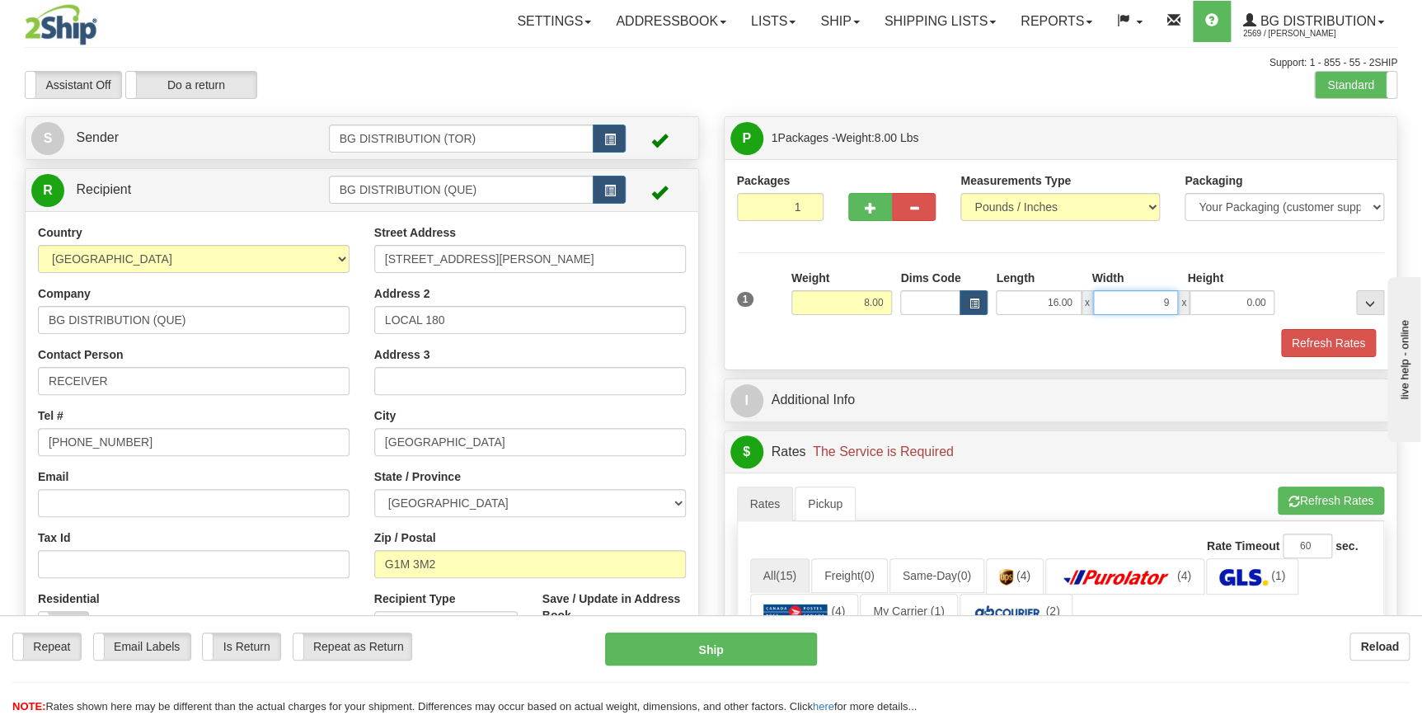
type input "9.00"
type input "7.00"
click at [952, 338] on div "Refresh Rates" at bounding box center [1061, 343] width 656 height 28
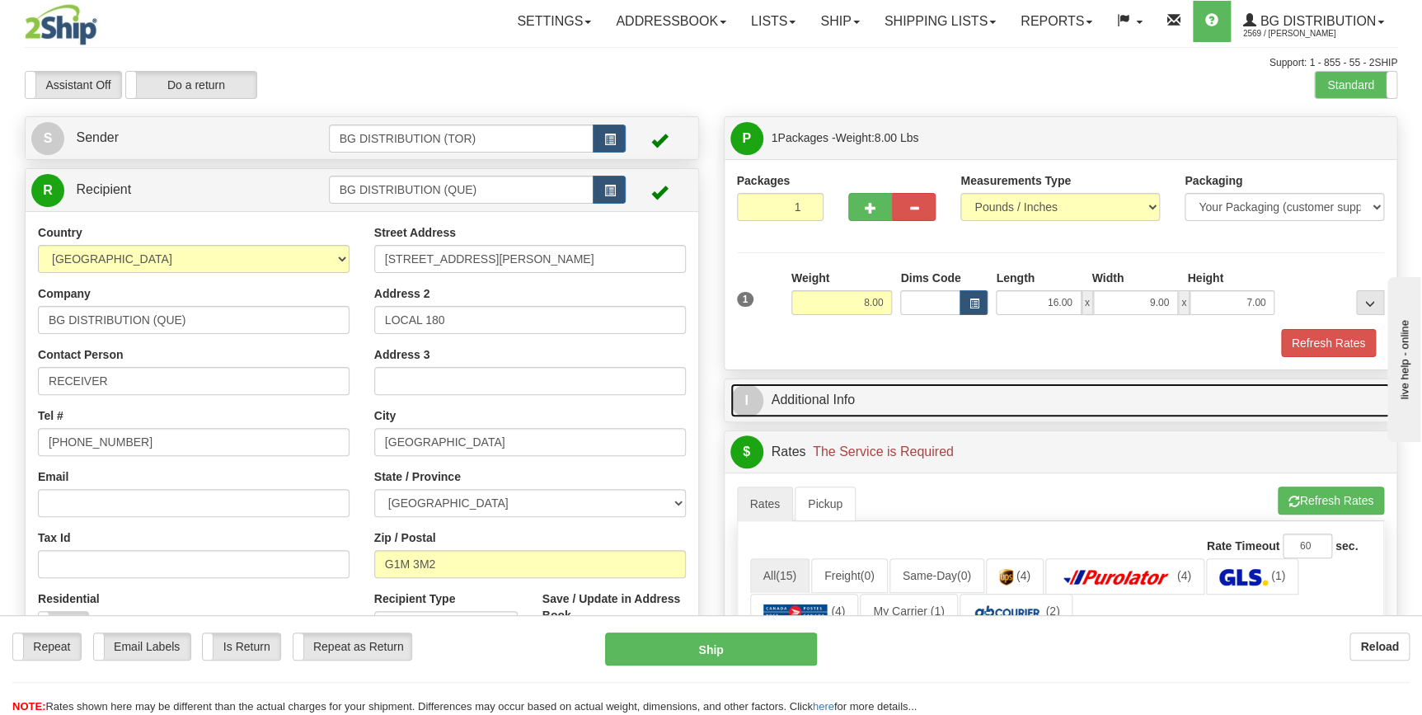
click at [928, 403] on link "I Additional Info" at bounding box center [1060, 400] width 661 height 34
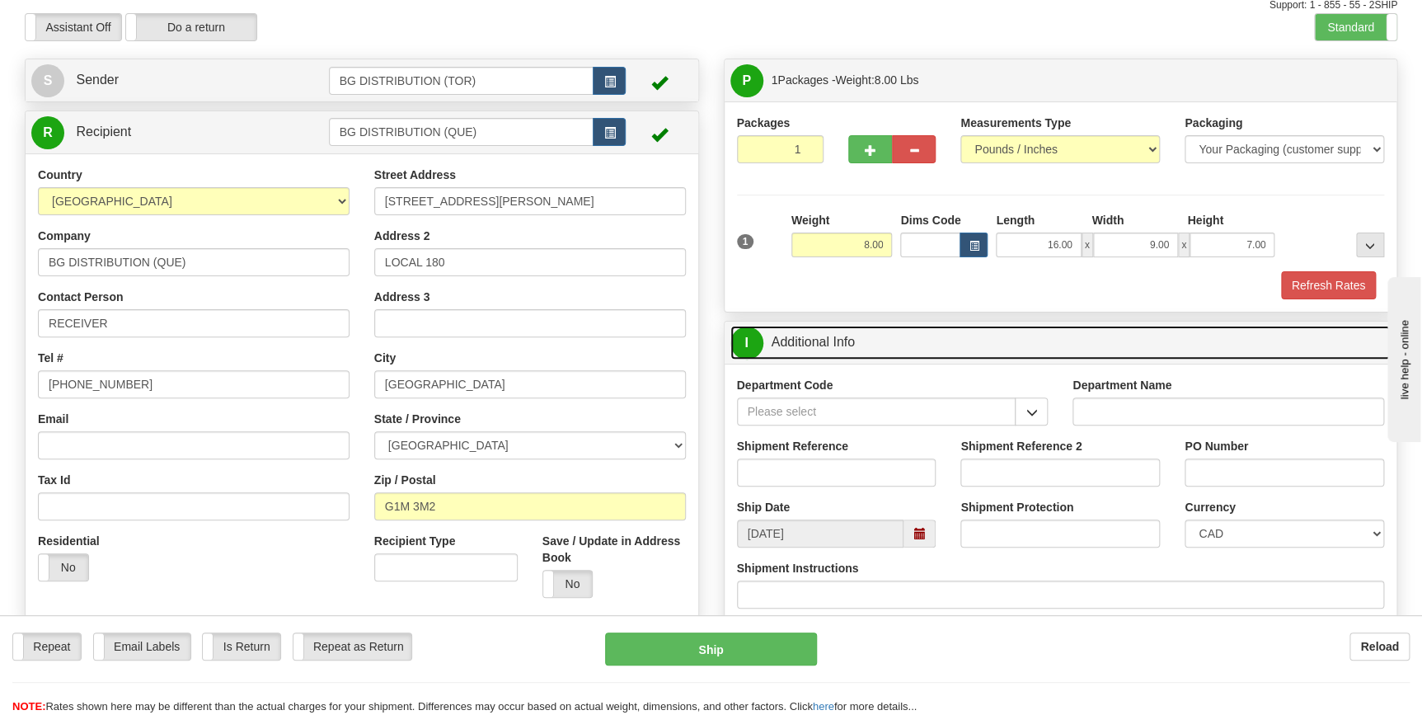
scroll to position [149, 0]
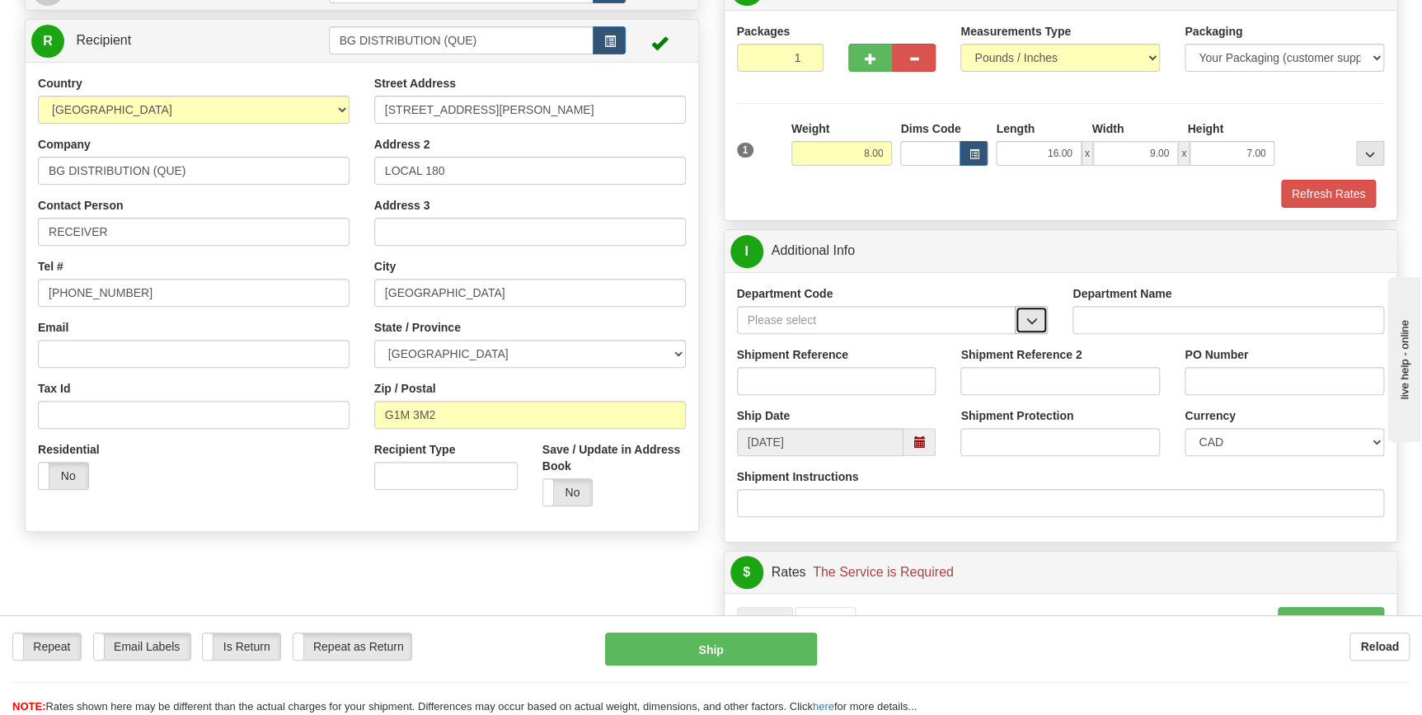
click at [1032, 317] on span "button" at bounding box center [1032, 321] width 12 height 11
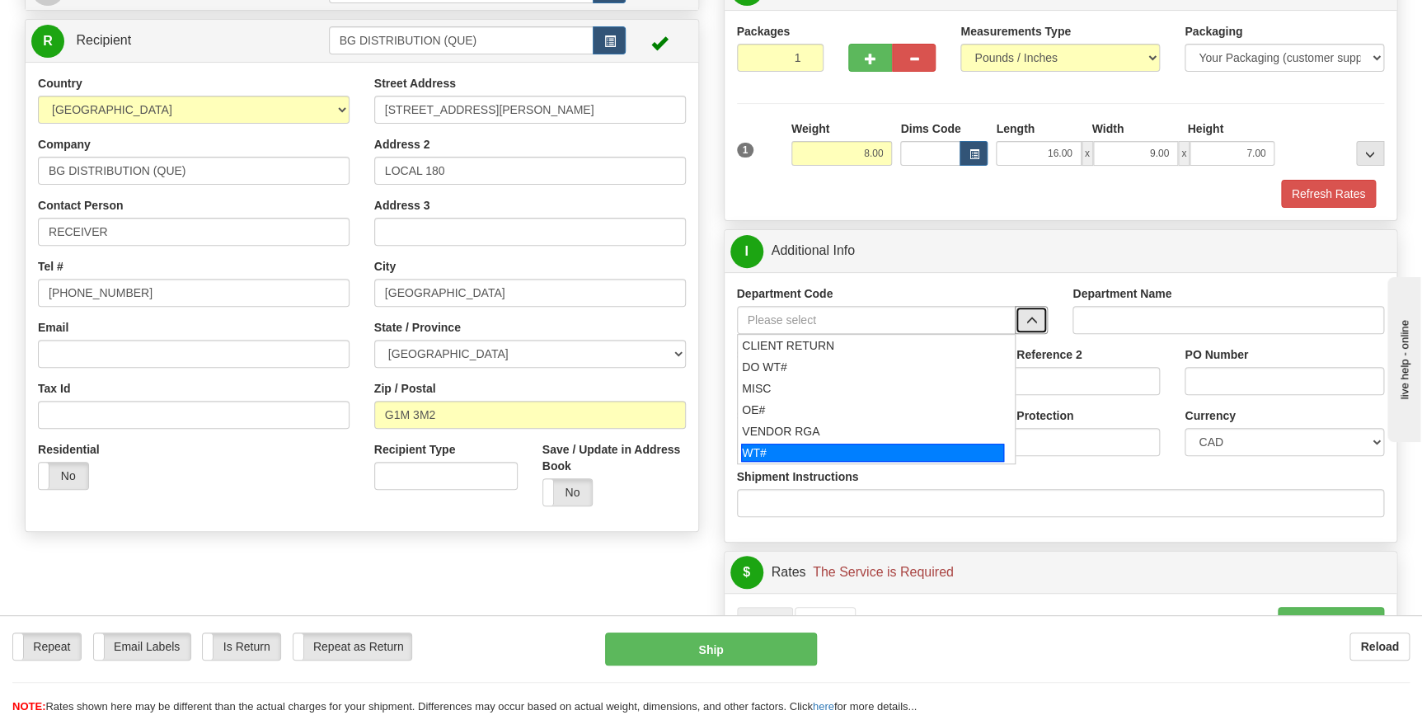
click at [801, 447] on div "WT#" at bounding box center [872, 453] width 263 height 18
type input "WT#"
type input "WAREHOUSE TRANSFERS"
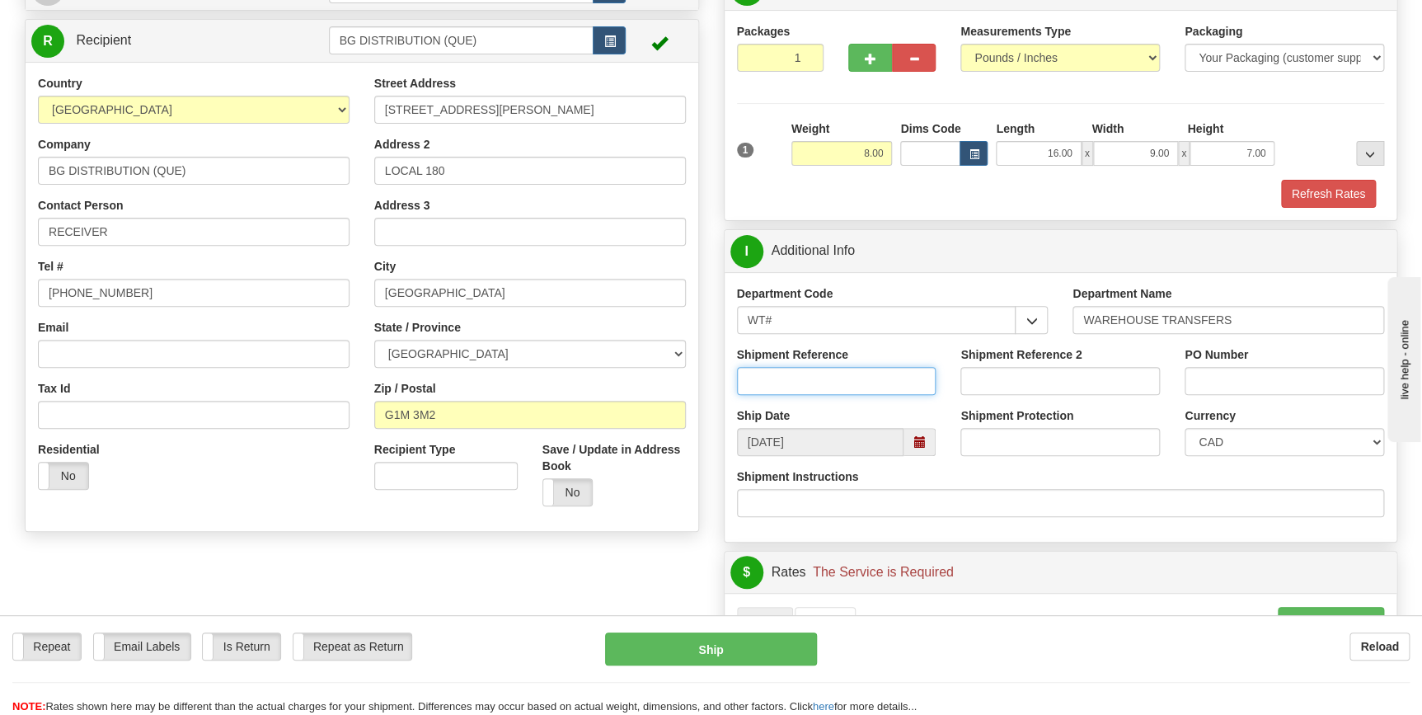
click at [833, 383] on input "Shipment Reference" at bounding box center [837, 381] width 200 height 28
click at [824, 371] on input "165788-00" at bounding box center [837, 381] width 200 height 28
type input "165788-00"
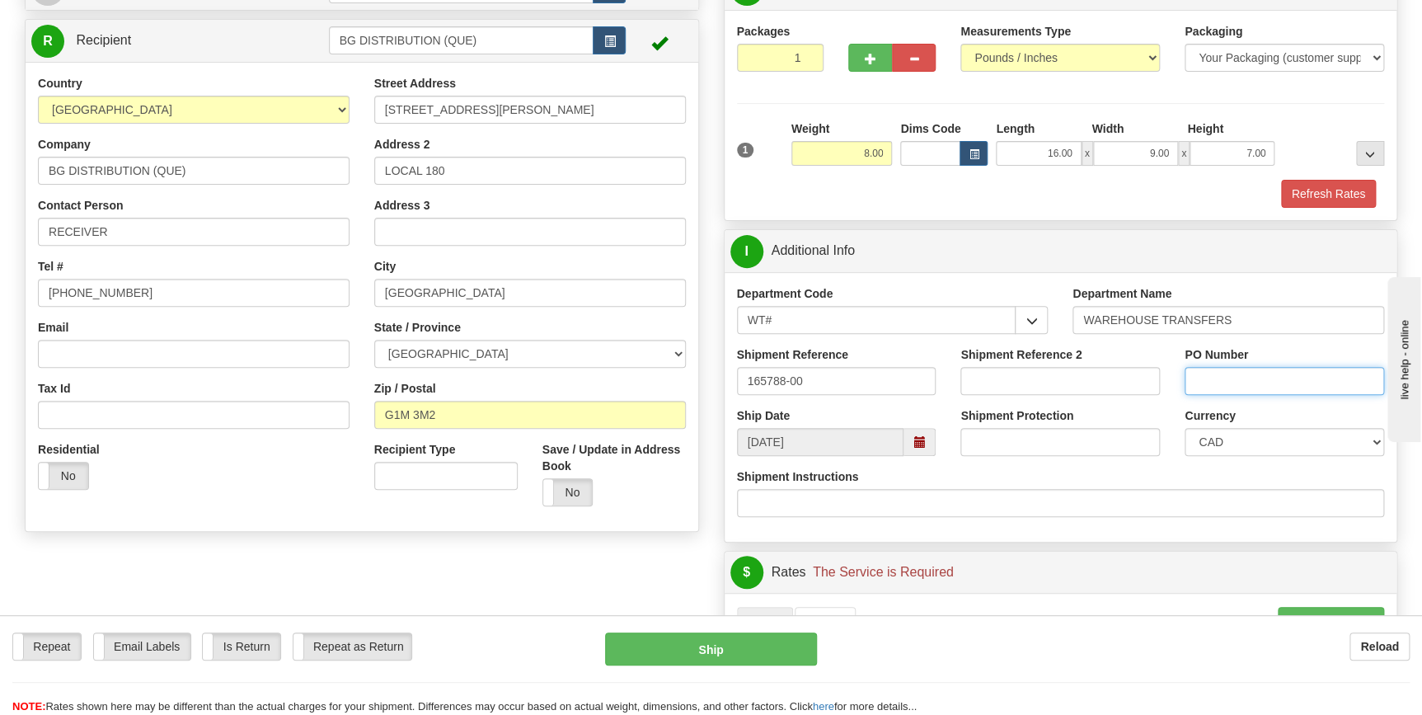
click at [1284, 380] on input "PO Number" at bounding box center [1285, 381] width 200 height 28
paste input "165788-00"
type input "165788-00"
click at [948, 396] on div "Shipment Reference 2" at bounding box center [1060, 376] width 224 height 61
click at [1005, 371] on input "Shipment Reference 2" at bounding box center [1060, 381] width 200 height 28
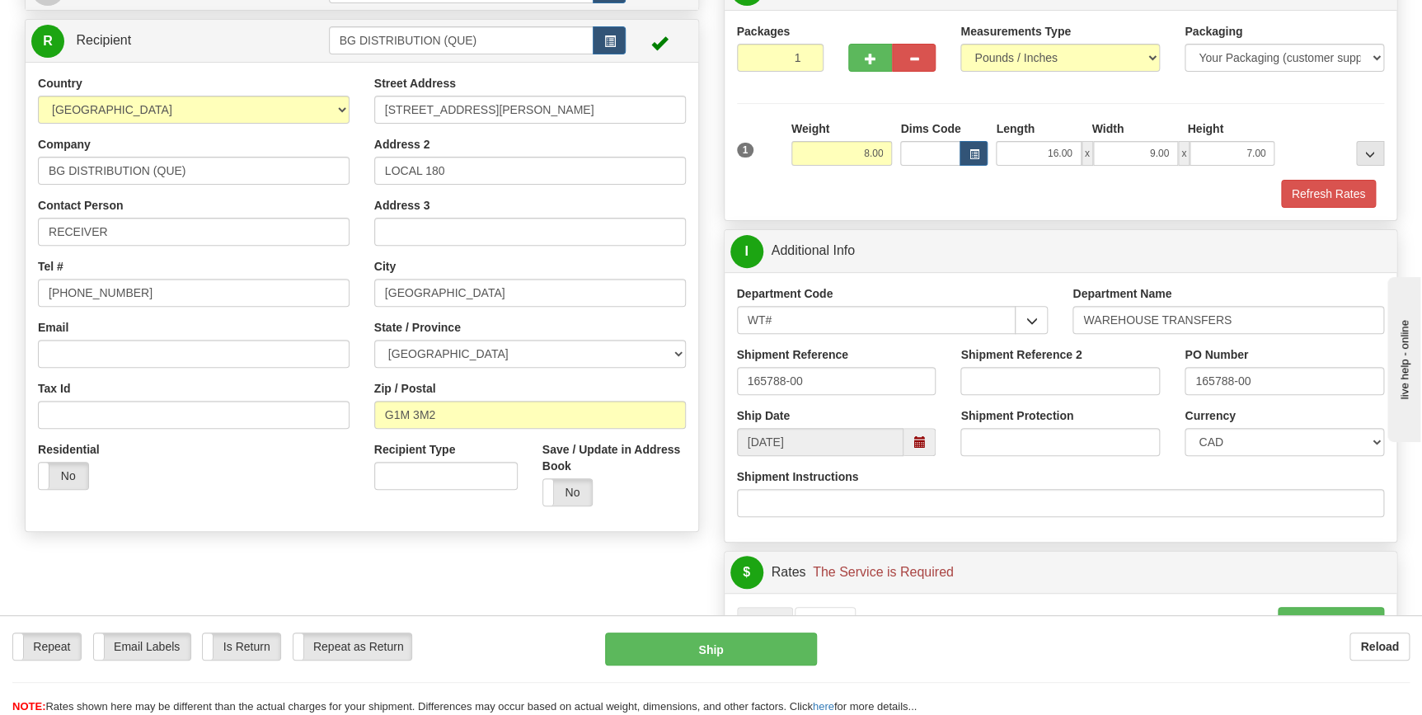
click at [954, 393] on div "Shipment Reference 2" at bounding box center [1060, 376] width 224 height 61
click at [704, 303] on div "Create a label for the return Create Pickup Without Label S Sender" at bounding box center [361, 253] width 699 height 573
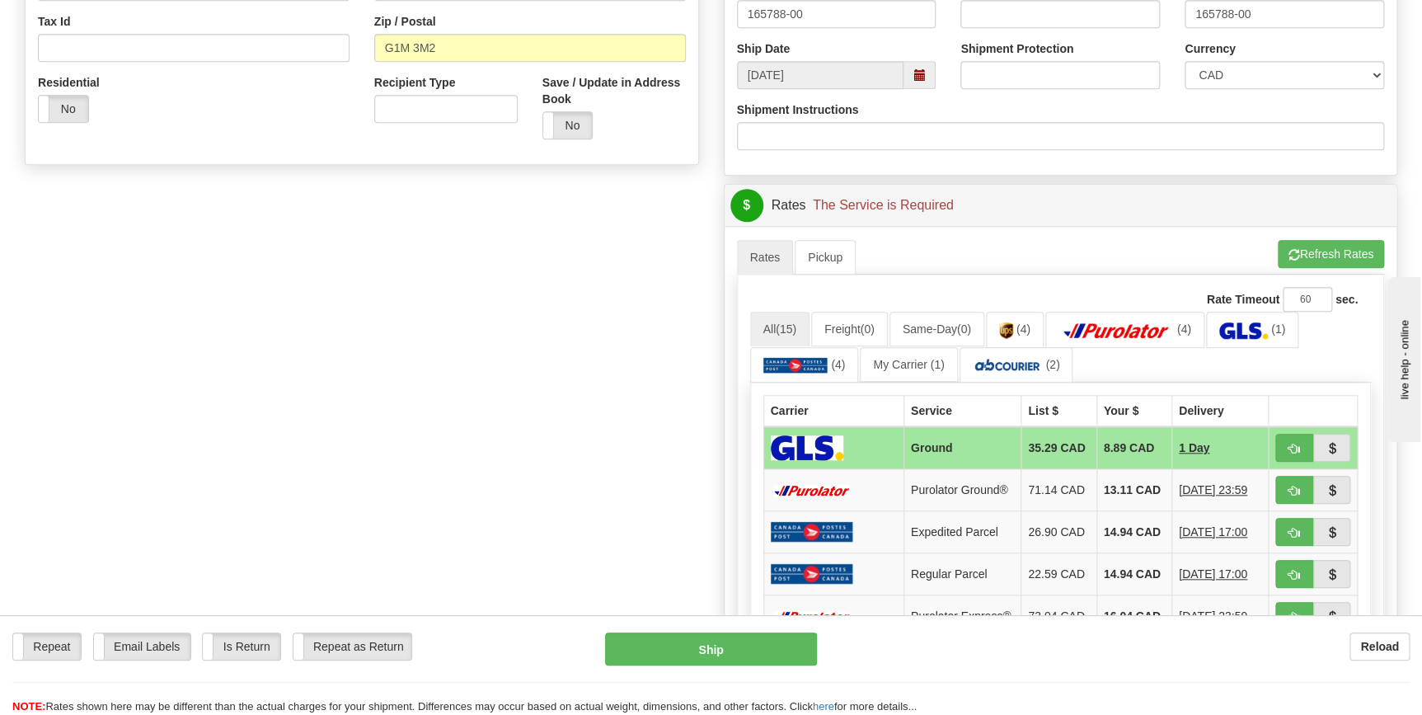
scroll to position [524, 0]
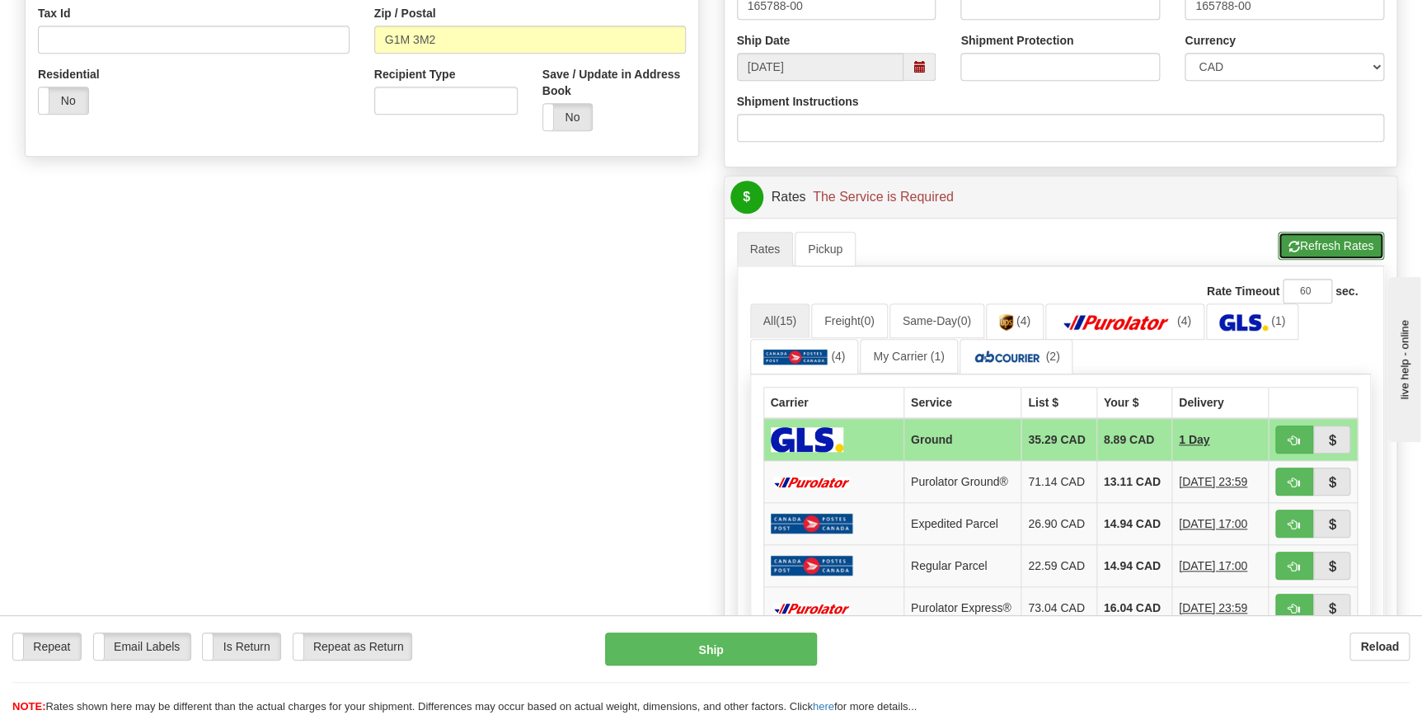
click at [1299, 236] on button "Refresh Rates" at bounding box center [1331, 246] width 106 height 28
click at [1038, 349] on img at bounding box center [1008, 357] width 70 height 16
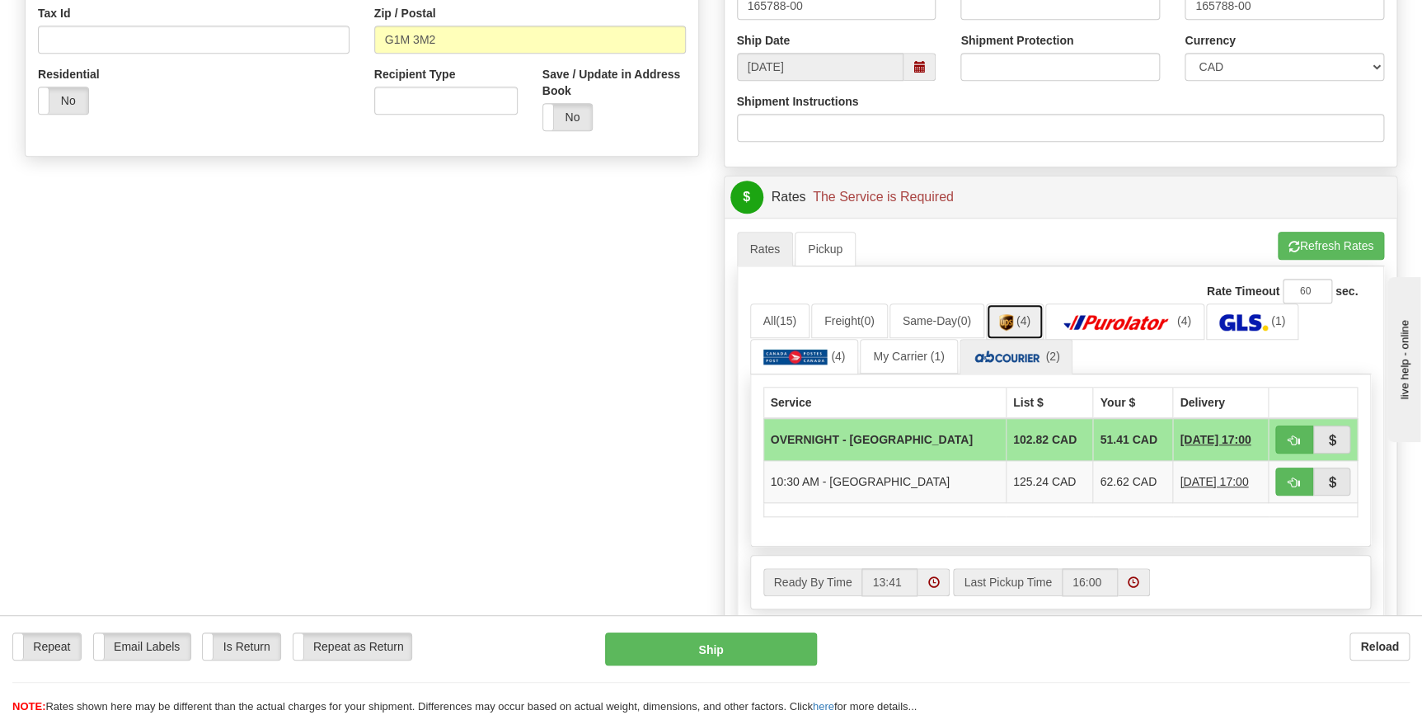
click at [1026, 317] on span "(4)" at bounding box center [1023, 320] width 14 height 13
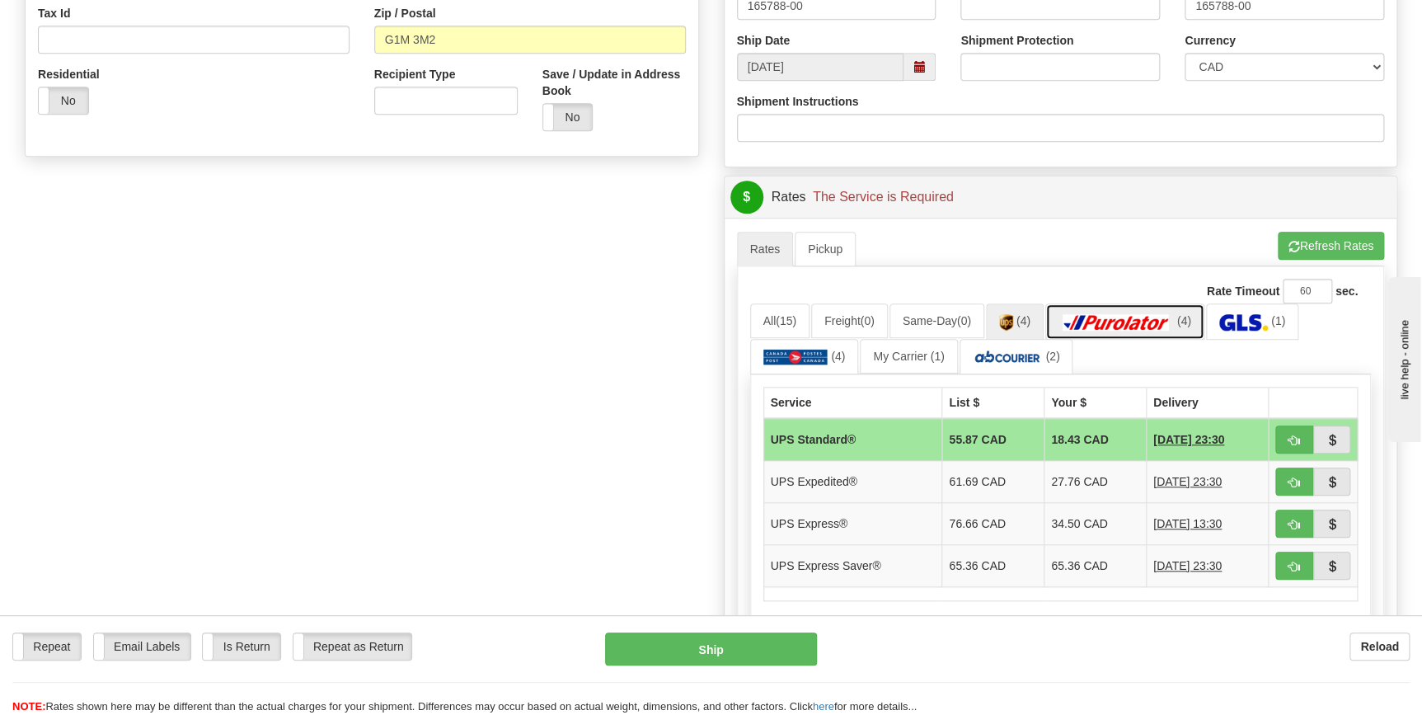
click at [1091, 315] on img at bounding box center [1116, 322] width 115 height 16
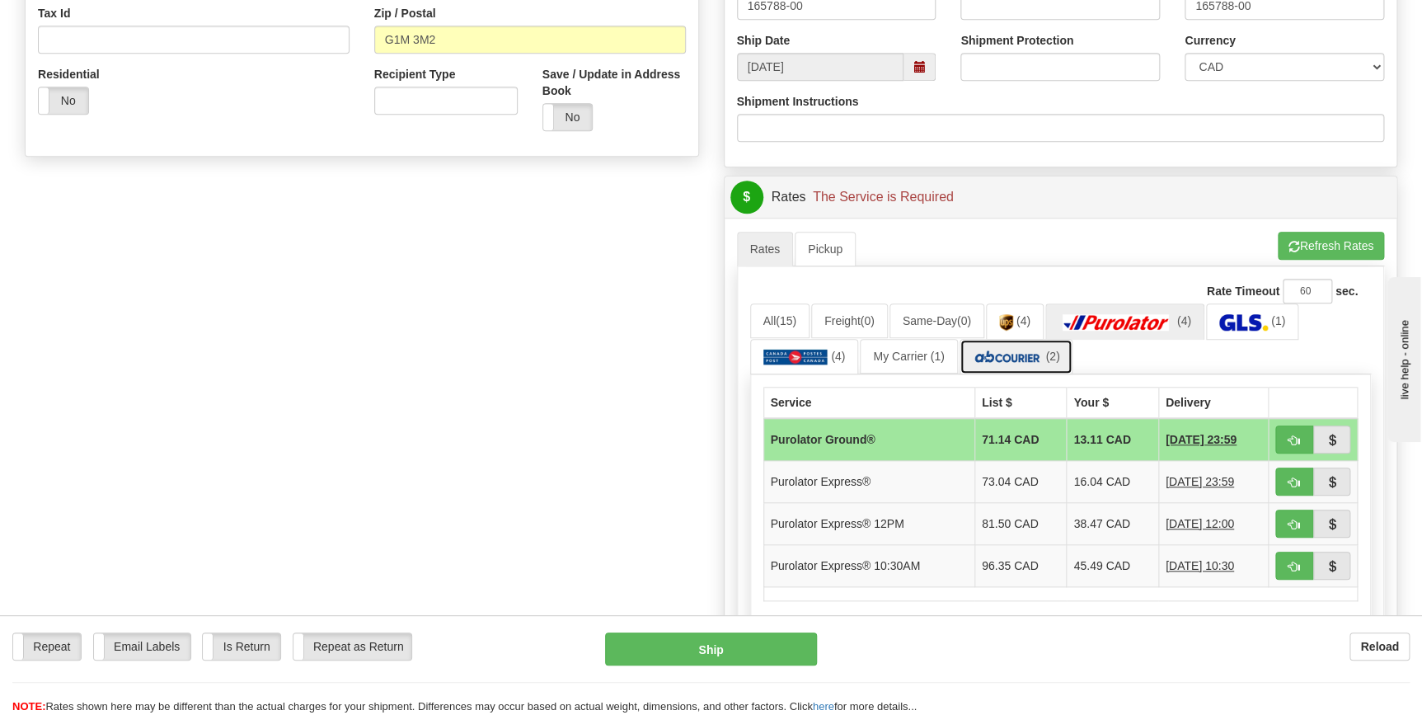
click at [1052, 345] on link "(2)" at bounding box center [1017, 356] width 114 height 35
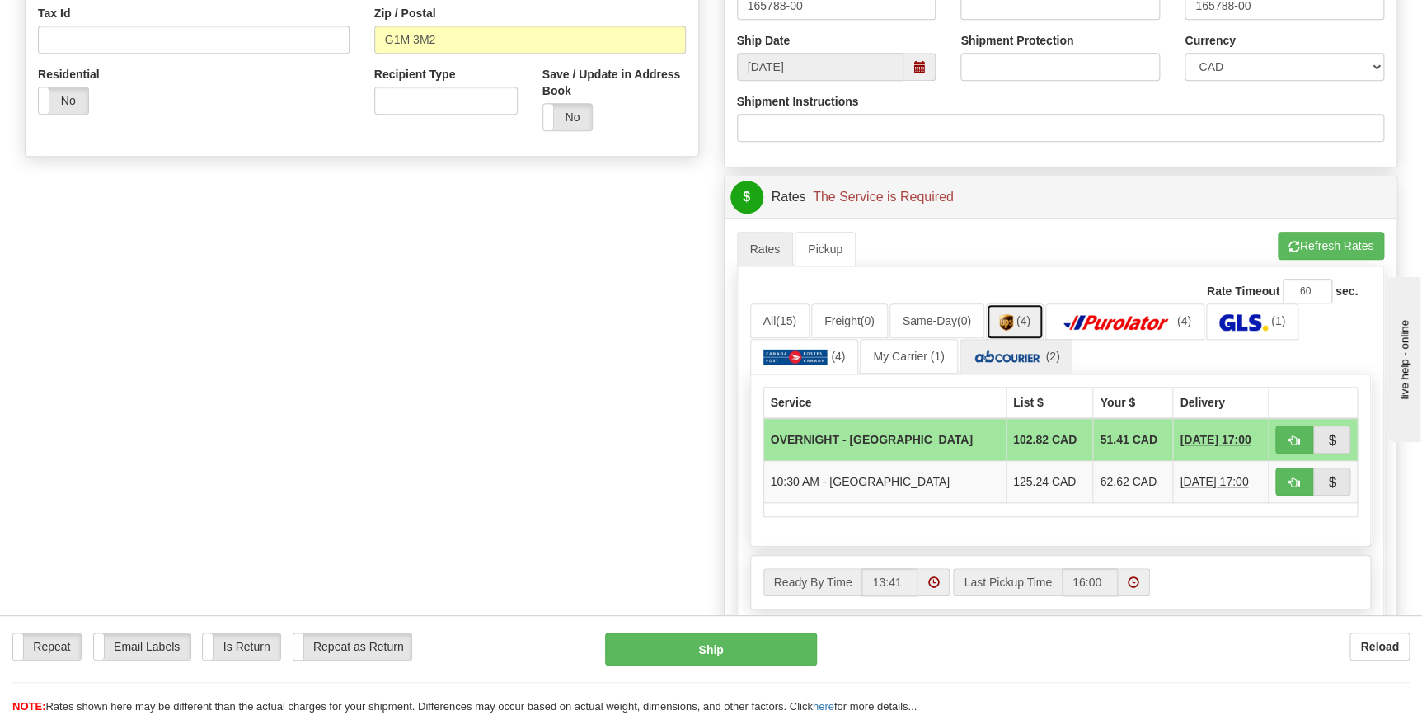
click at [1030, 323] on span "(4)" at bounding box center [1023, 320] width 14 height 13
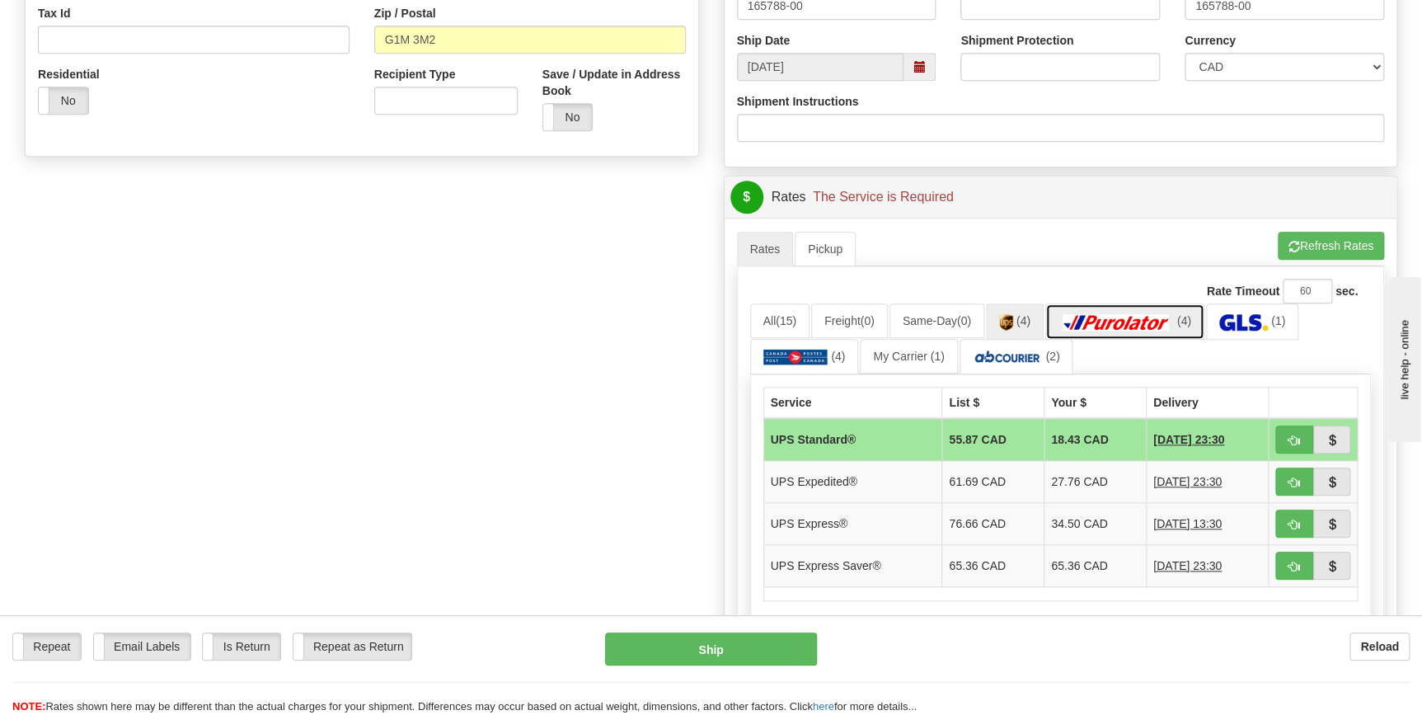
click at [1096, 323] on img at bounding box center [1116, 322] width 115 height 16
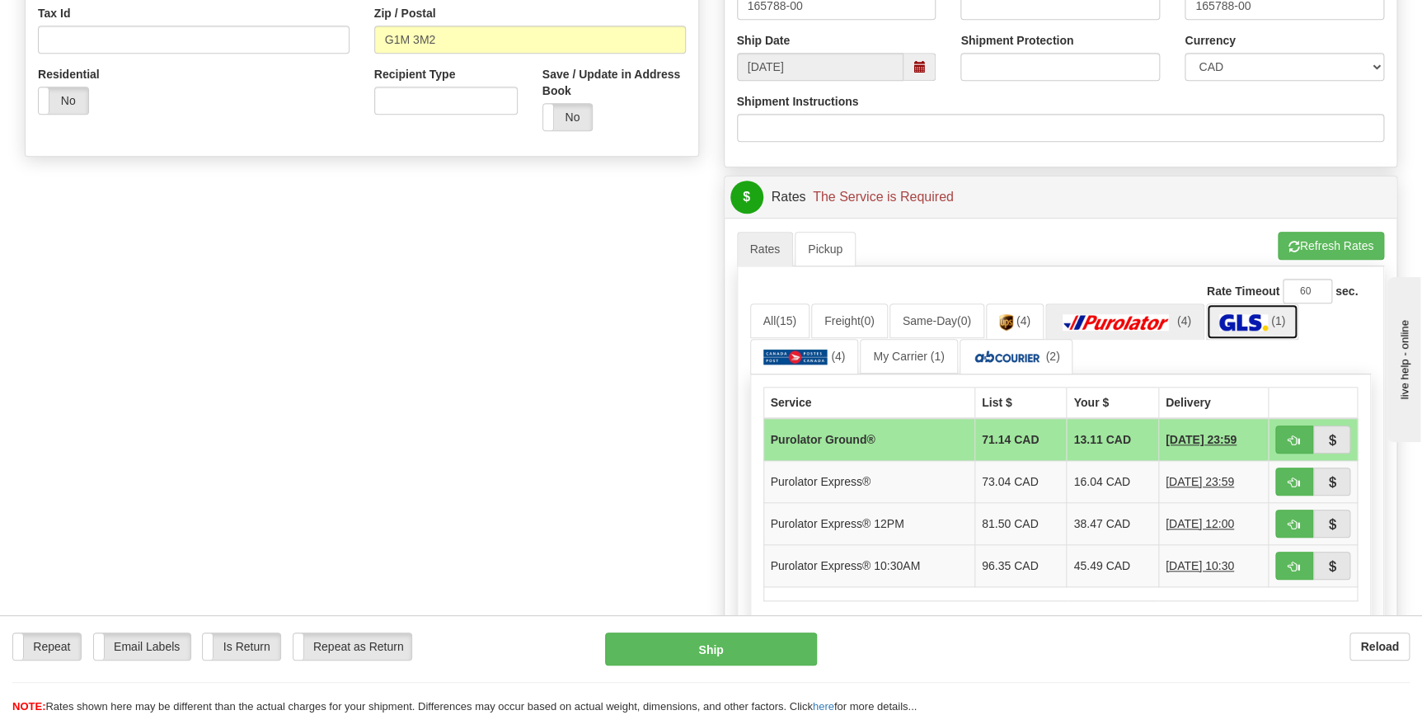
click at [1253, 325] on img at bounding box center [1243, 322] width 49 height 16
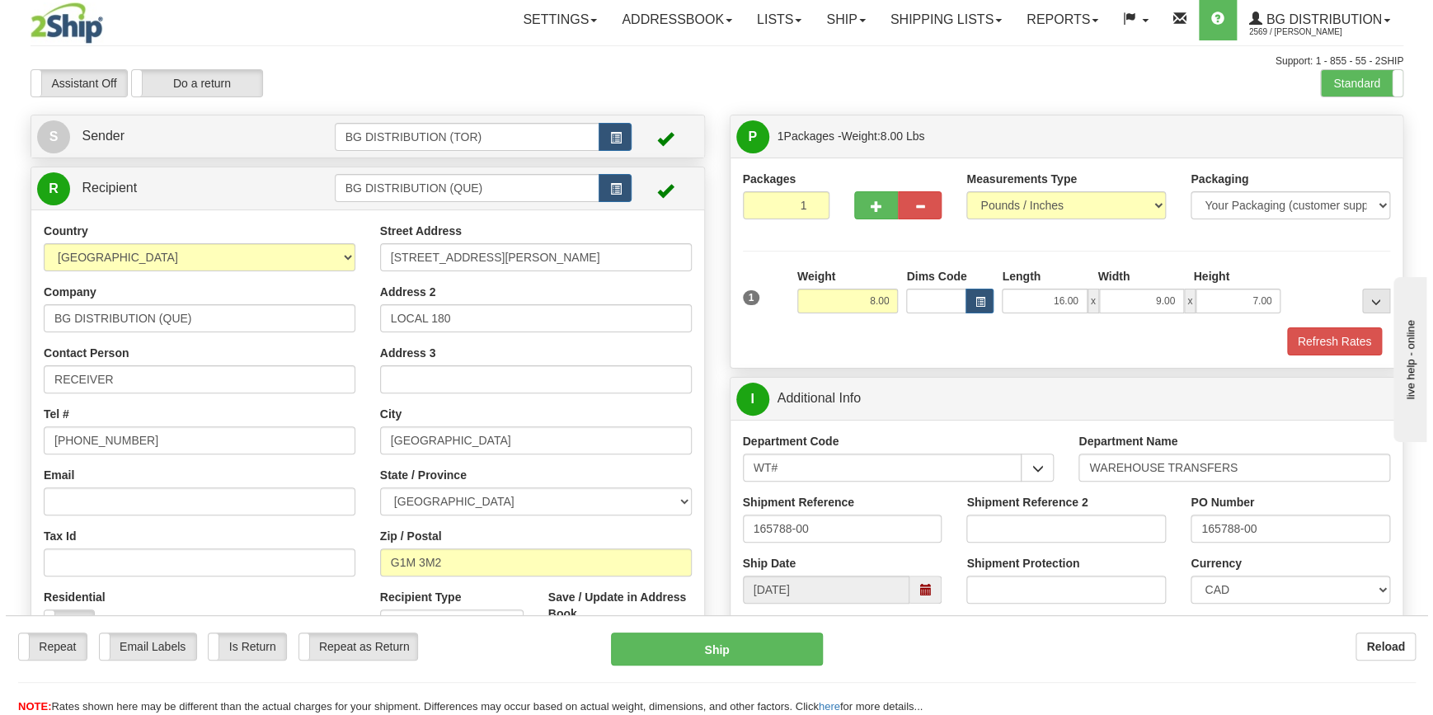
scroll to position [0, 0]
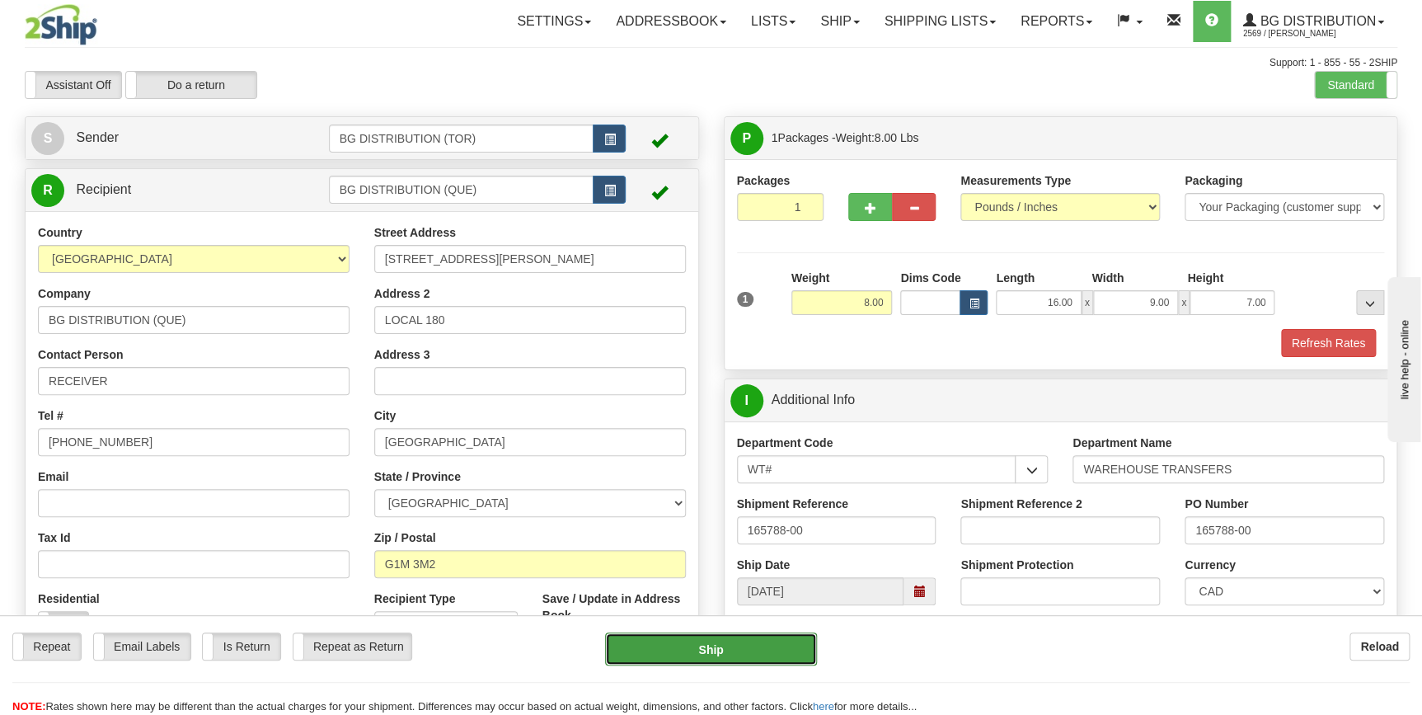
click at [736, 657] on button "Ship" at bounding box center [711, 648] width 212 height 33
type input "1"
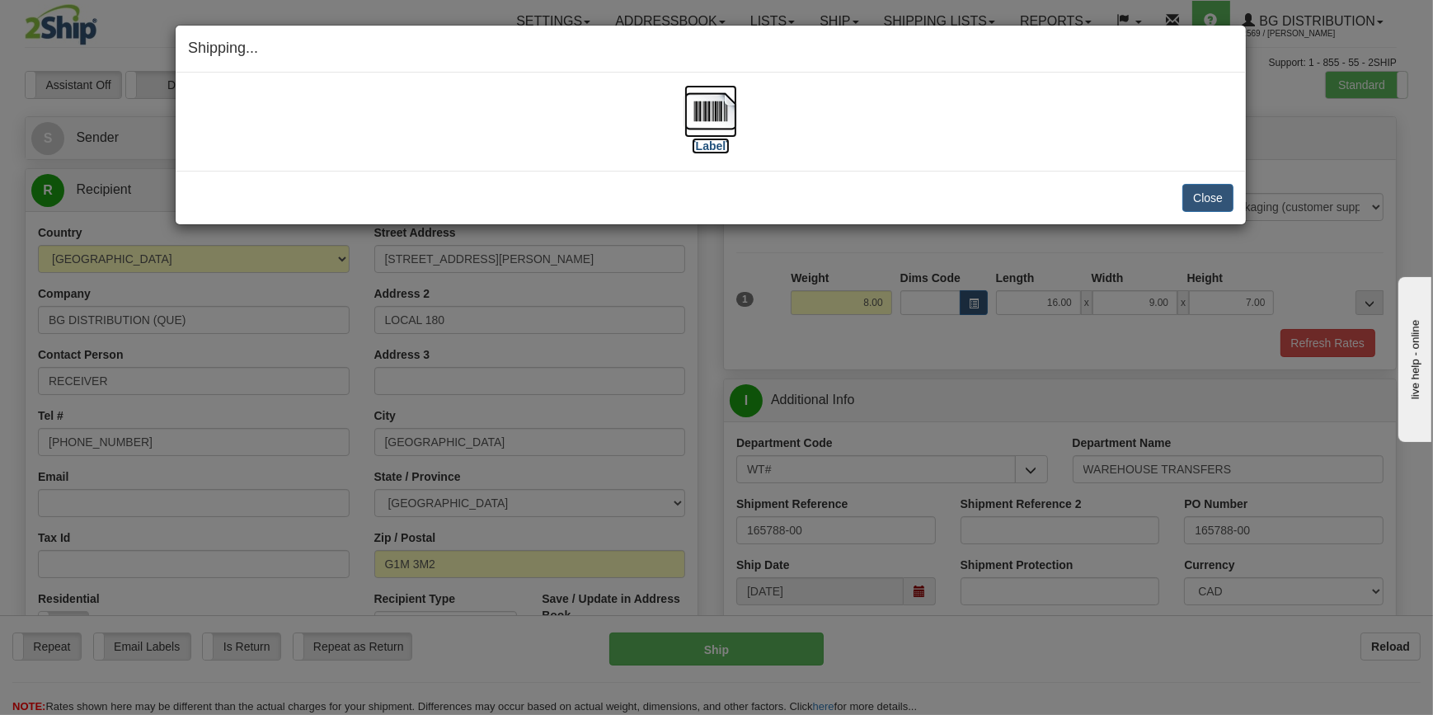
click at [716, 113] on img at bounding box center [710, 111] width 53 height 53
click at [1204, 197] on button "Close" at bounding box center [1207, 198] width 51 height 28
